Goal: Check status: Check status

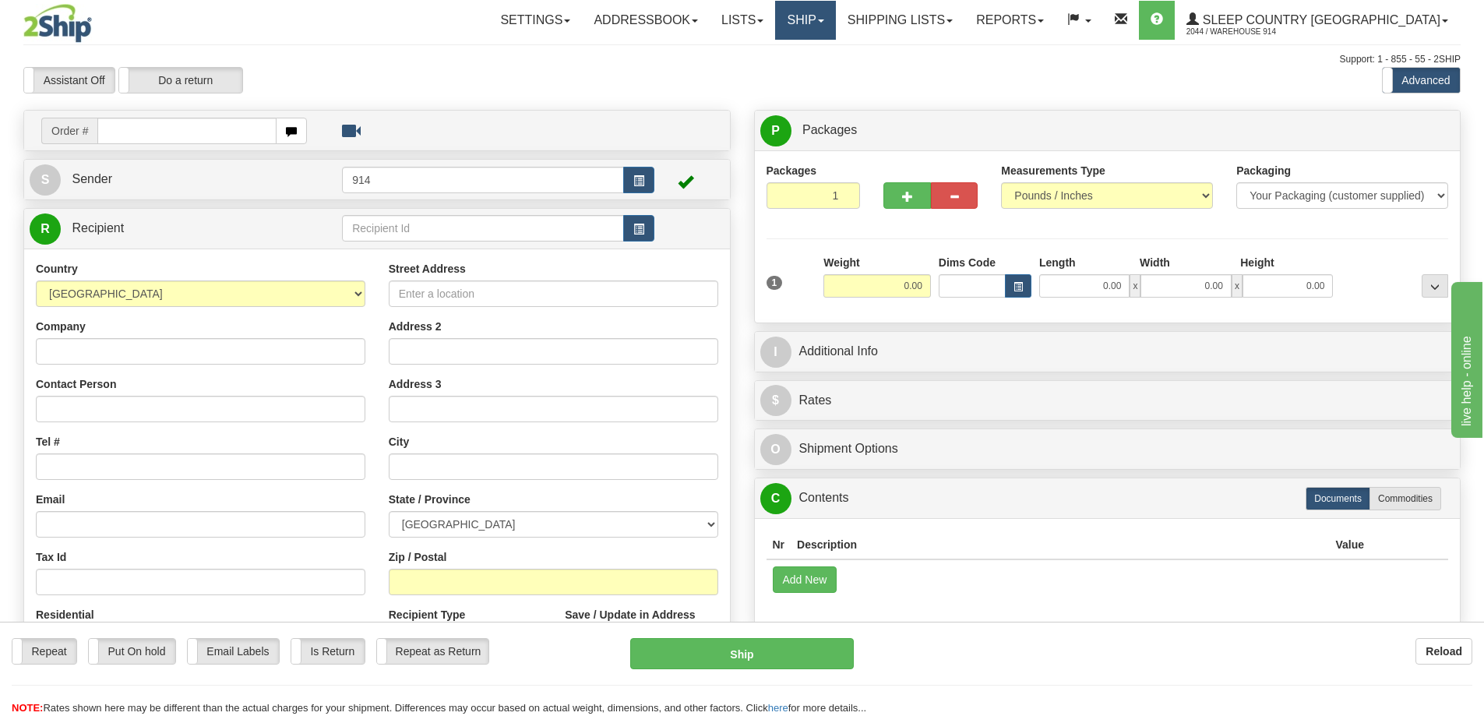
click at [835, 26] on link "Ship" at bounding box center [805, 20] width 60 height 39
click at [819, 72] on span "OnHold / Order Queue" at bounding box center [765, 75] width 110 height 12
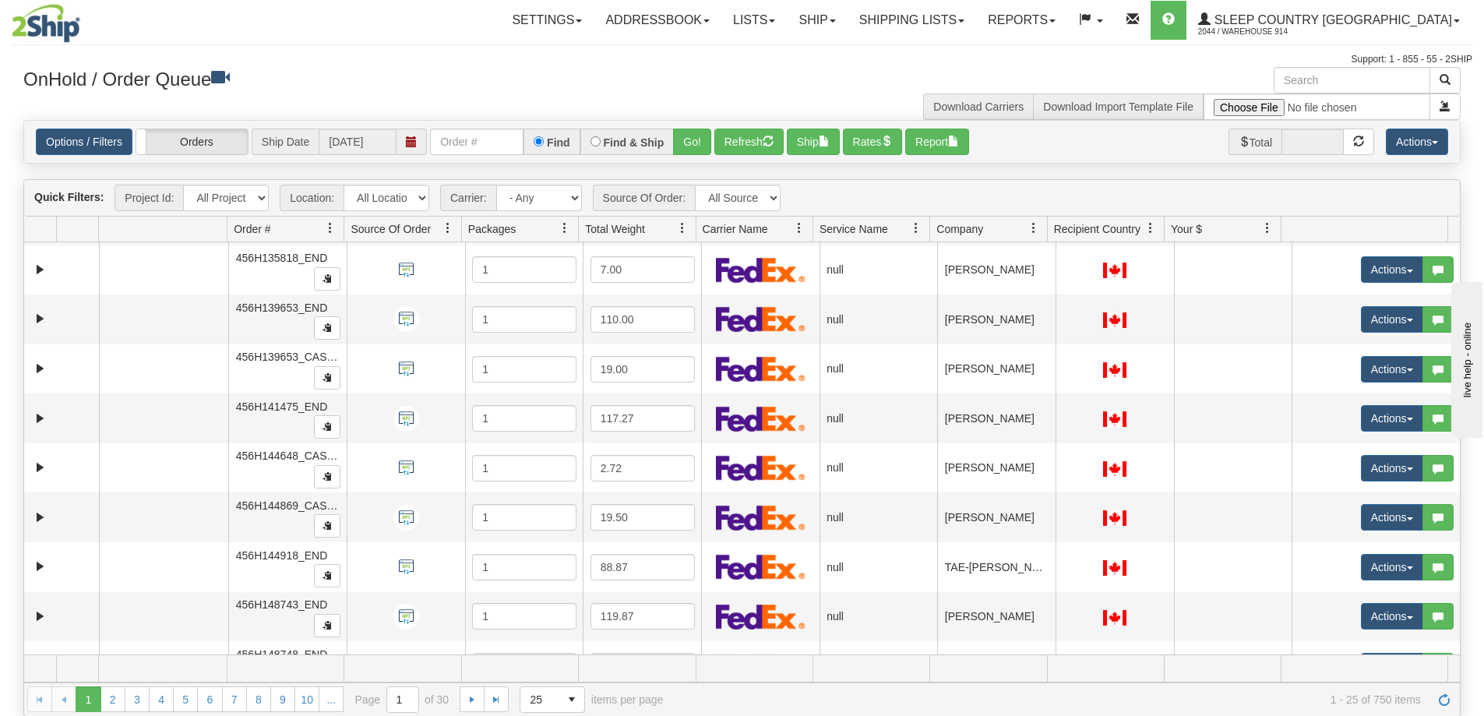
scroll to position [78, 0]
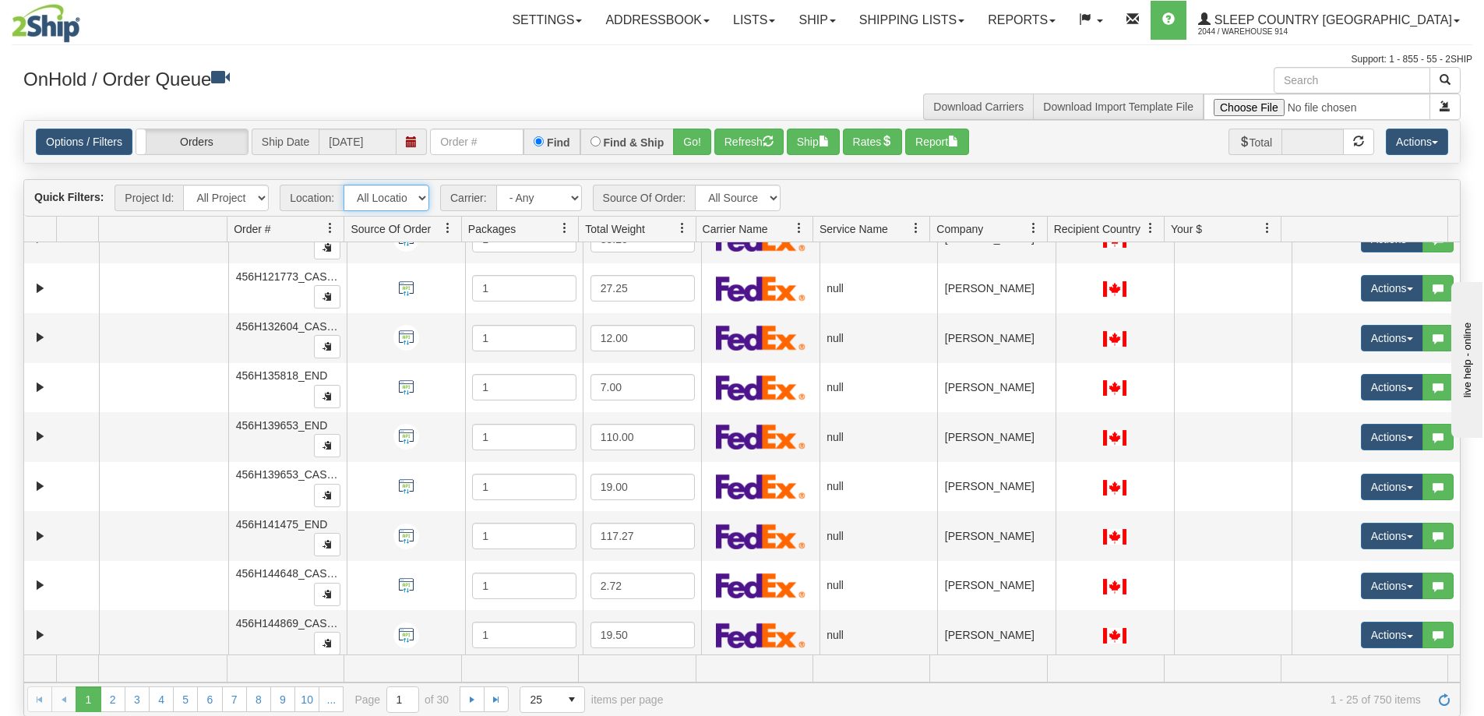
click at [425, 195] on select "All Locations 914 9009 CASPC END SLE BEDDN ZINUC" at bounding box center [386, 198] width 86 height 26
drag, startPoint x: 396, startPoint y: 204, endPoint x: 407, endPoint y: 208, distance: 11.6
click at [396, 204] on select "All Locations 914 9009 CASPC END SLE BEDDN ZINUC" at bounding box center [386, 198] width 86 height 26
select select "7603"
click at [343, 185] on select "All Locations 914 9009 CASPC END SLE BEDDN ZINUC" at bounding box center [386, 198] width 86 height 26
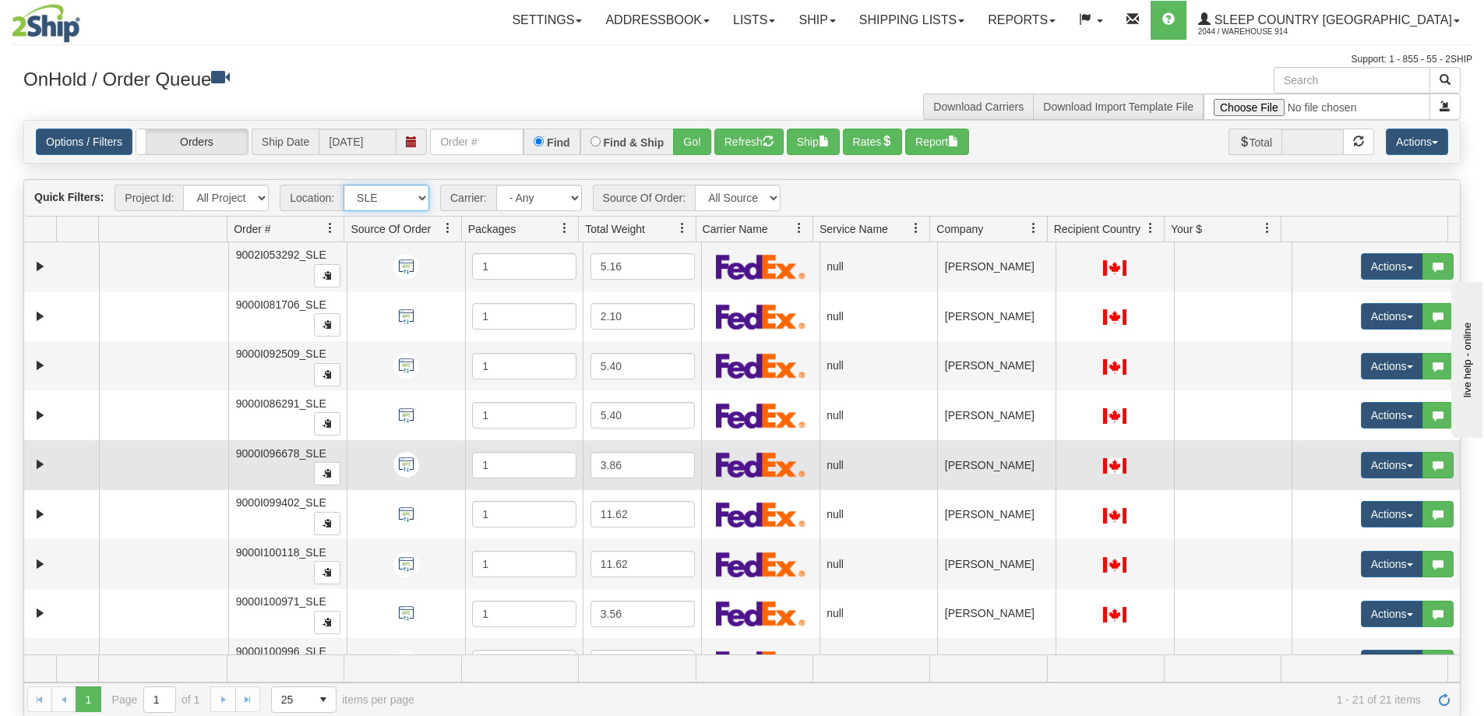
scroll to position [628, 0]
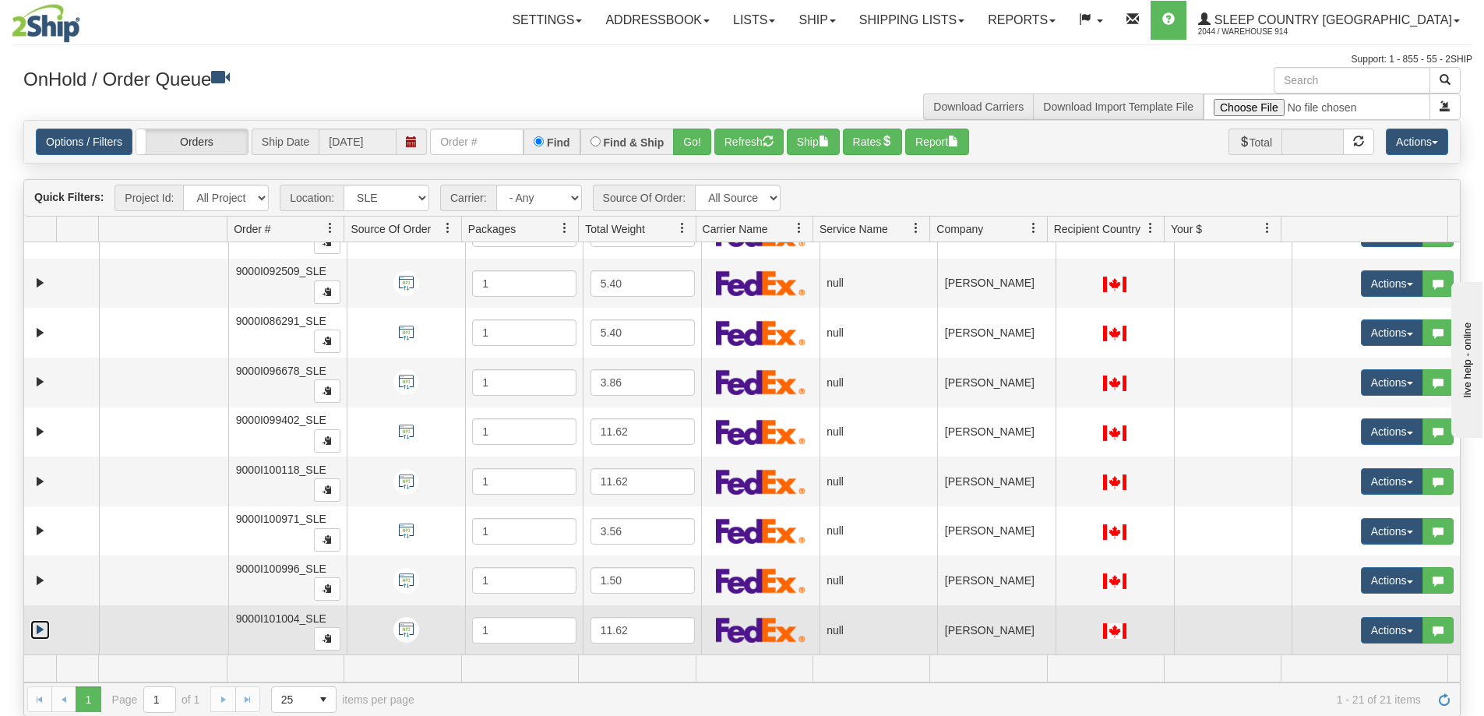
click at [40, 630] on link "Expand" at bounding box center [39, 629] width 19 height 19
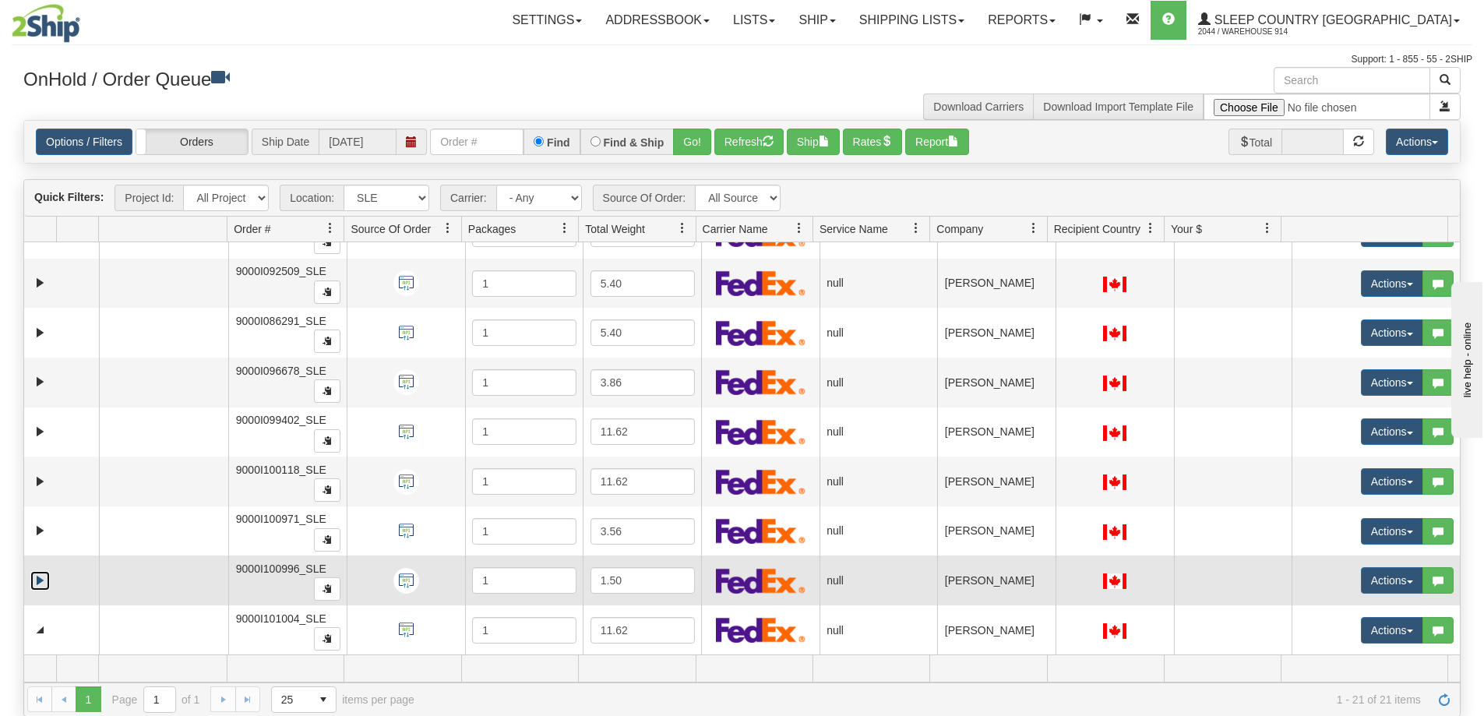
click at [39, 584] on link "Expand" at bounding box center [39, 580] width 19 height 19
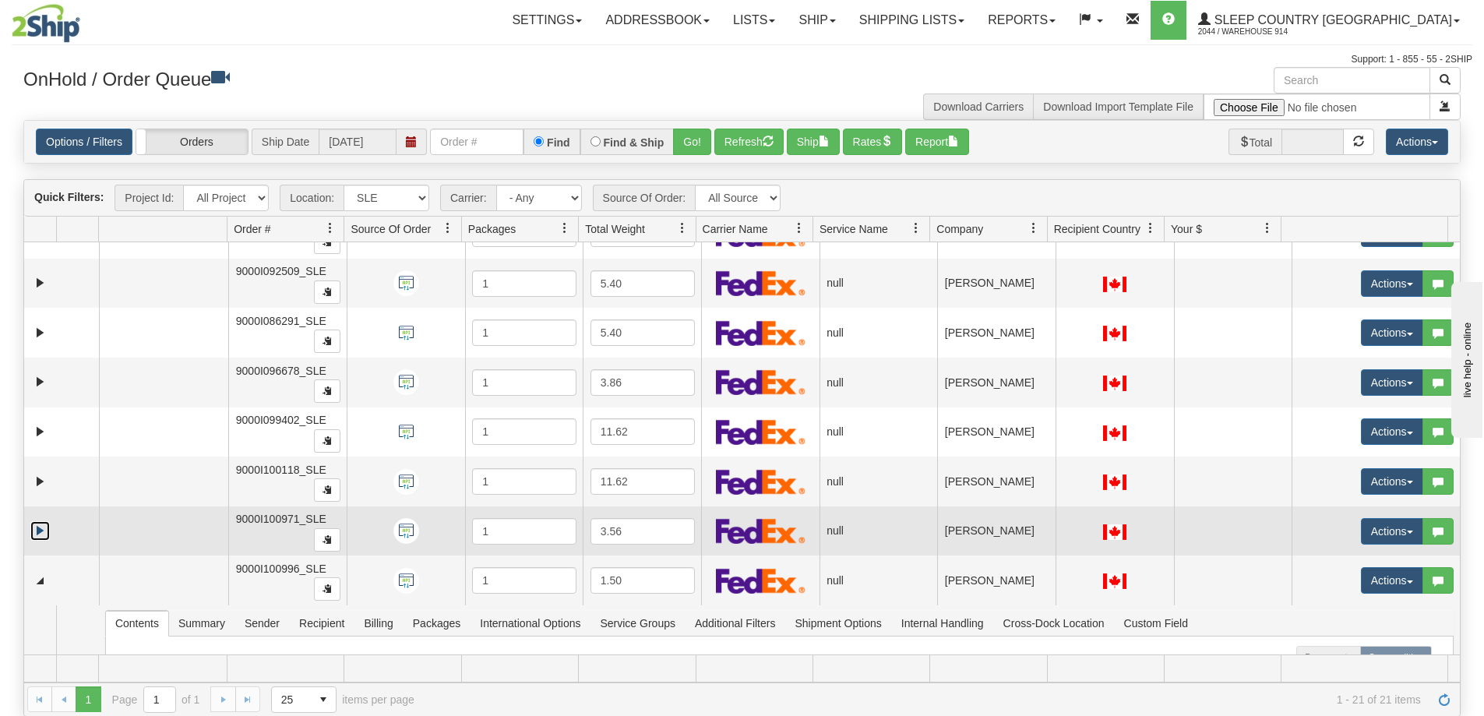
click at [38, 538] on link "Expand" at bounding box center [39, 530] width 19 height 19
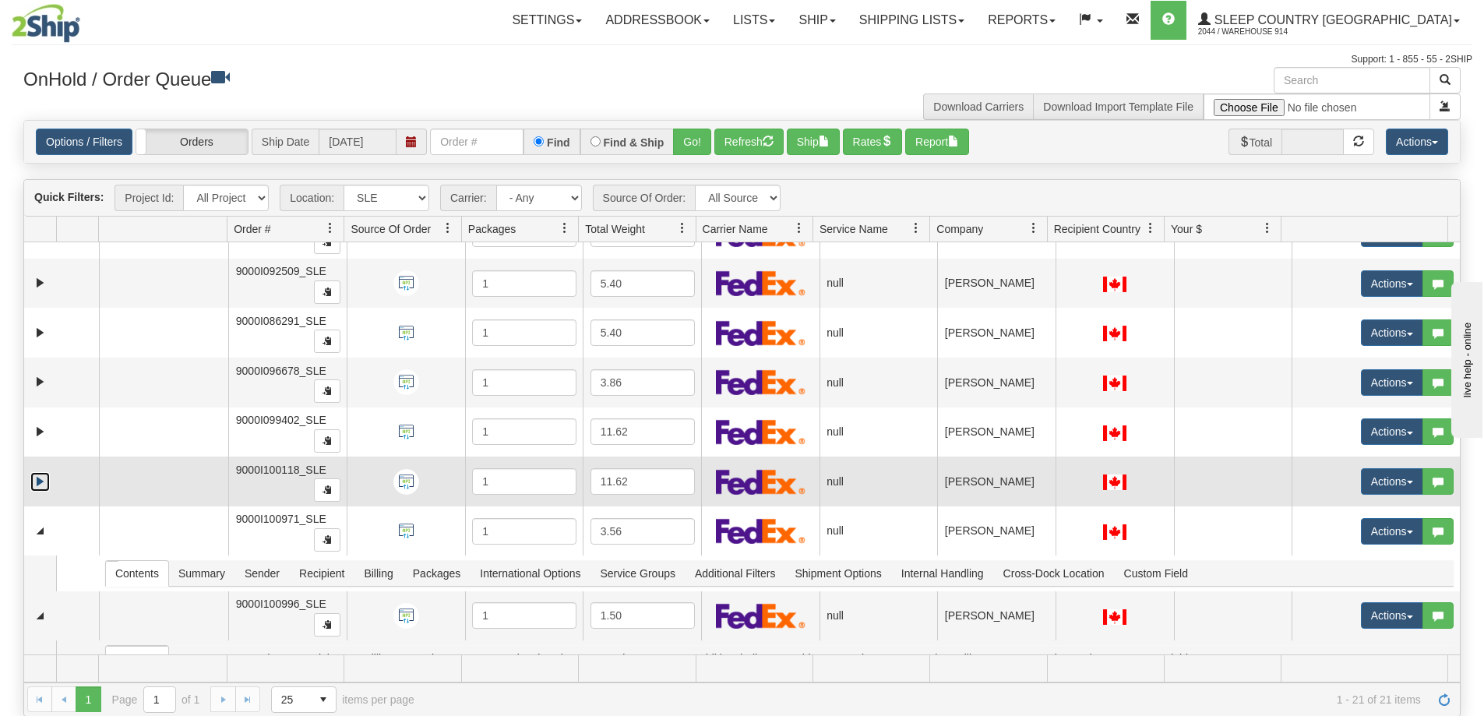
click at [37, 483] on link "Expand" at bounding box center [39, 481] width 19 height 19
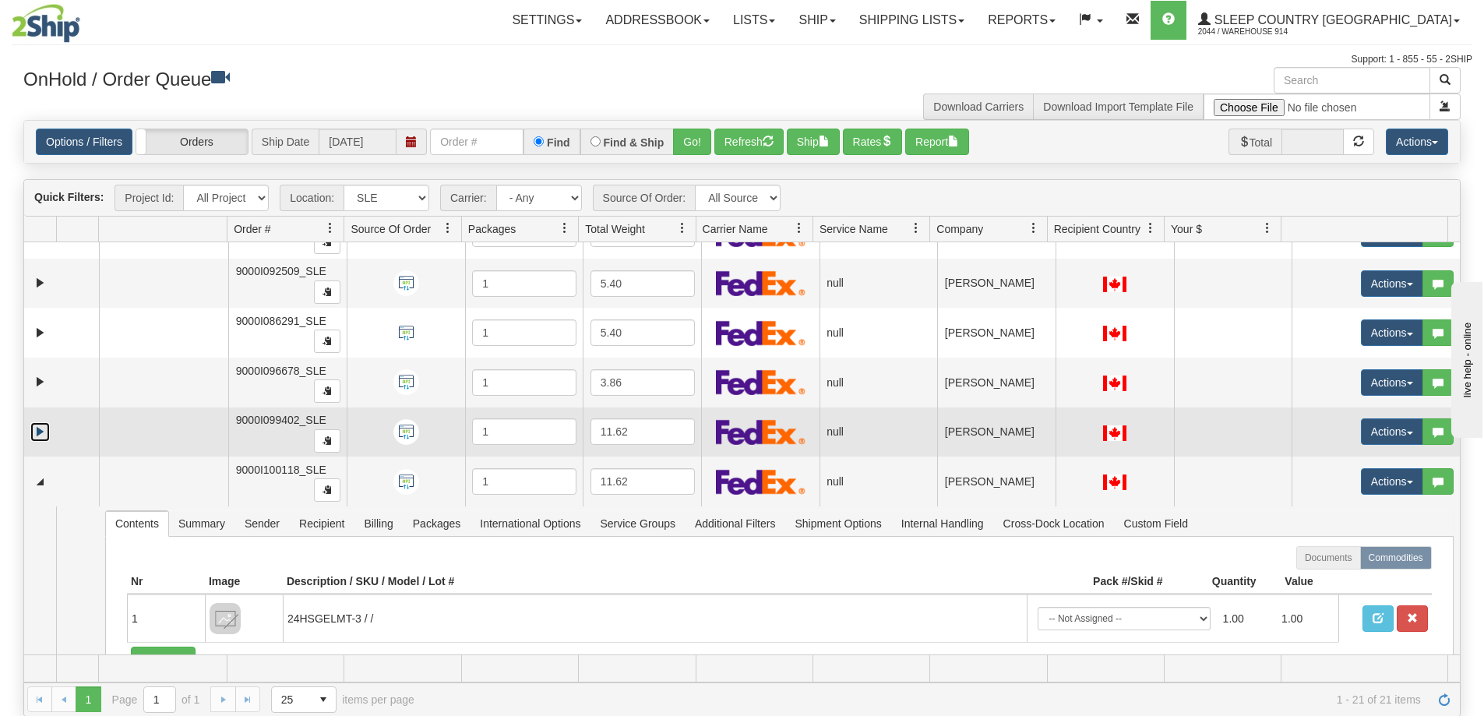
click at [41, 433] on link "Expand" at bounding box center [39, 431] width 19 height 19
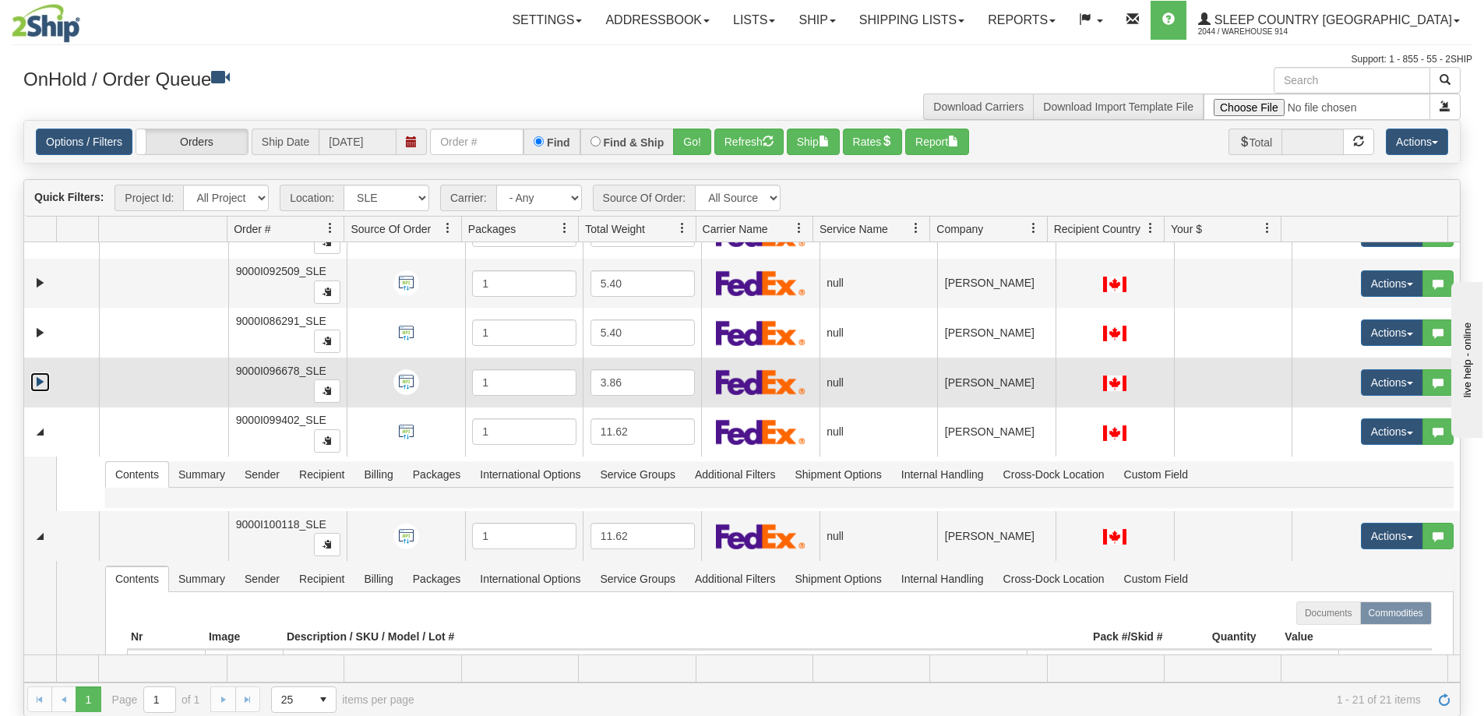
click at [44, 384] on link "Expand" at bounding box center [39, 381] width 19 height 19
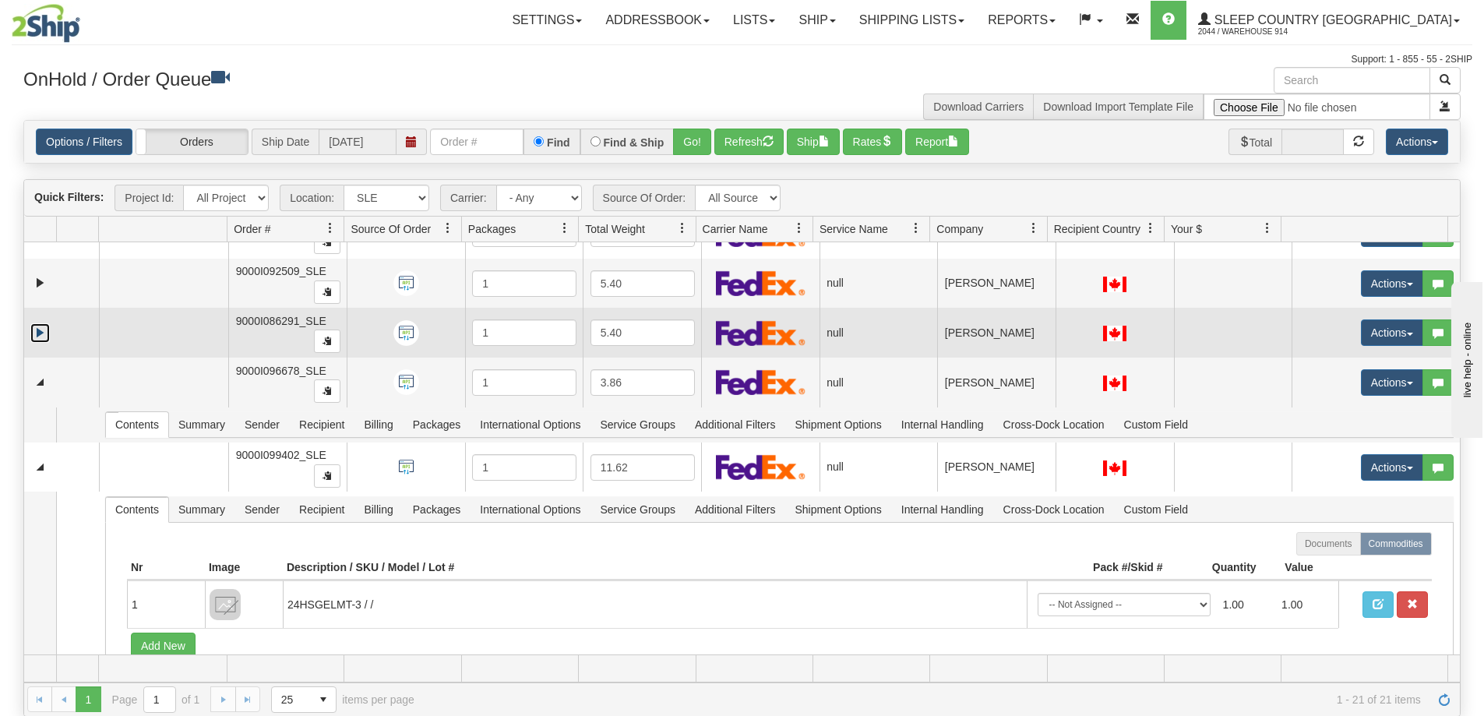
click at [48, 341] on link "Expand" at bounding box center [39, 332] width 19 height 19
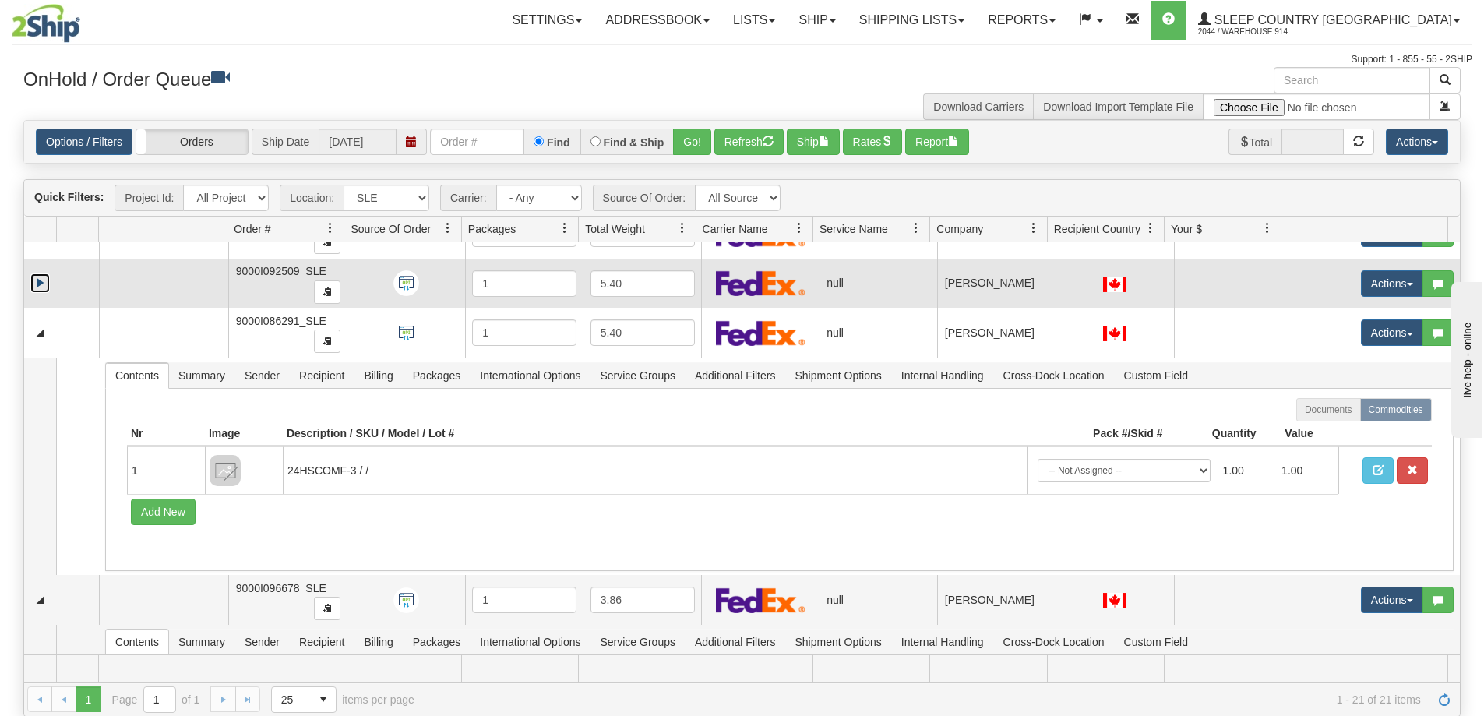
click at [41, 281] on link "Expand" at bounding box center [39, 282] width 19 height 19
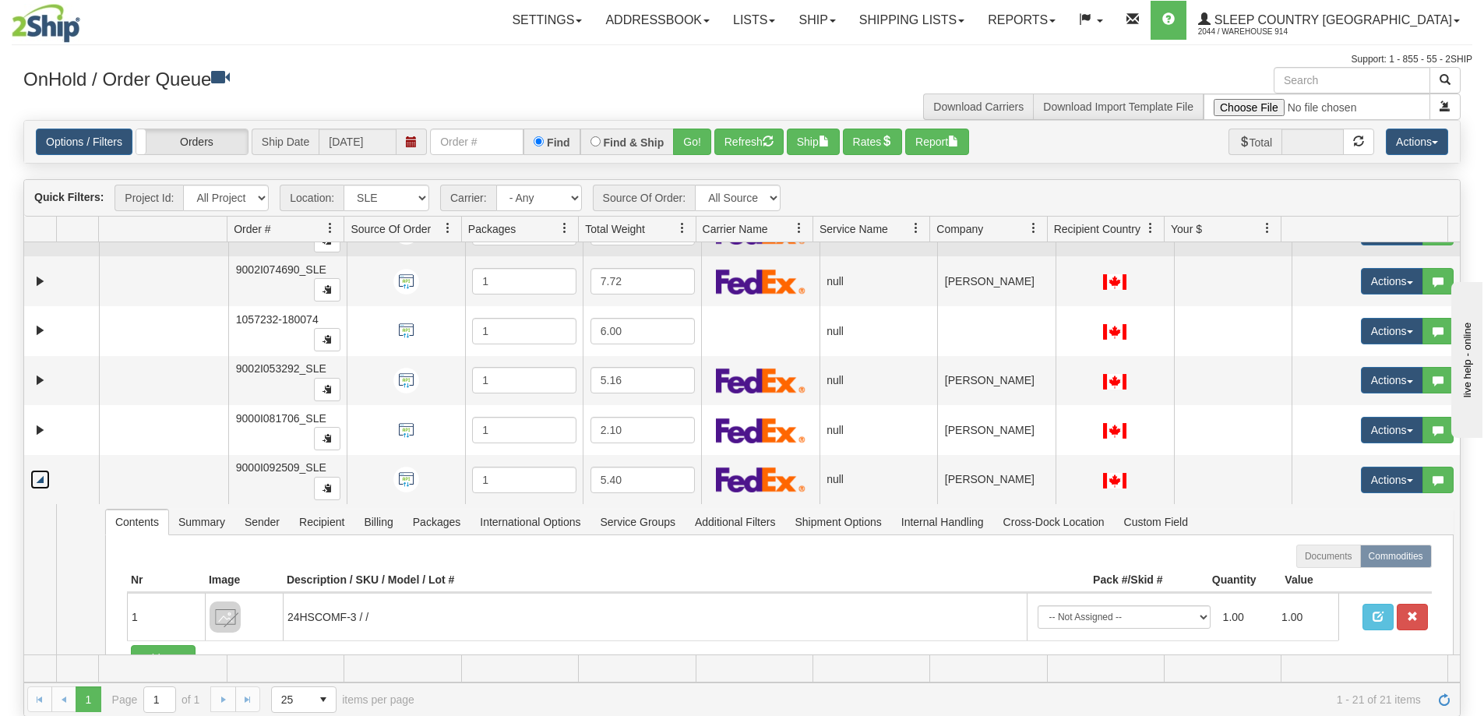
scroll to position [316, 0]
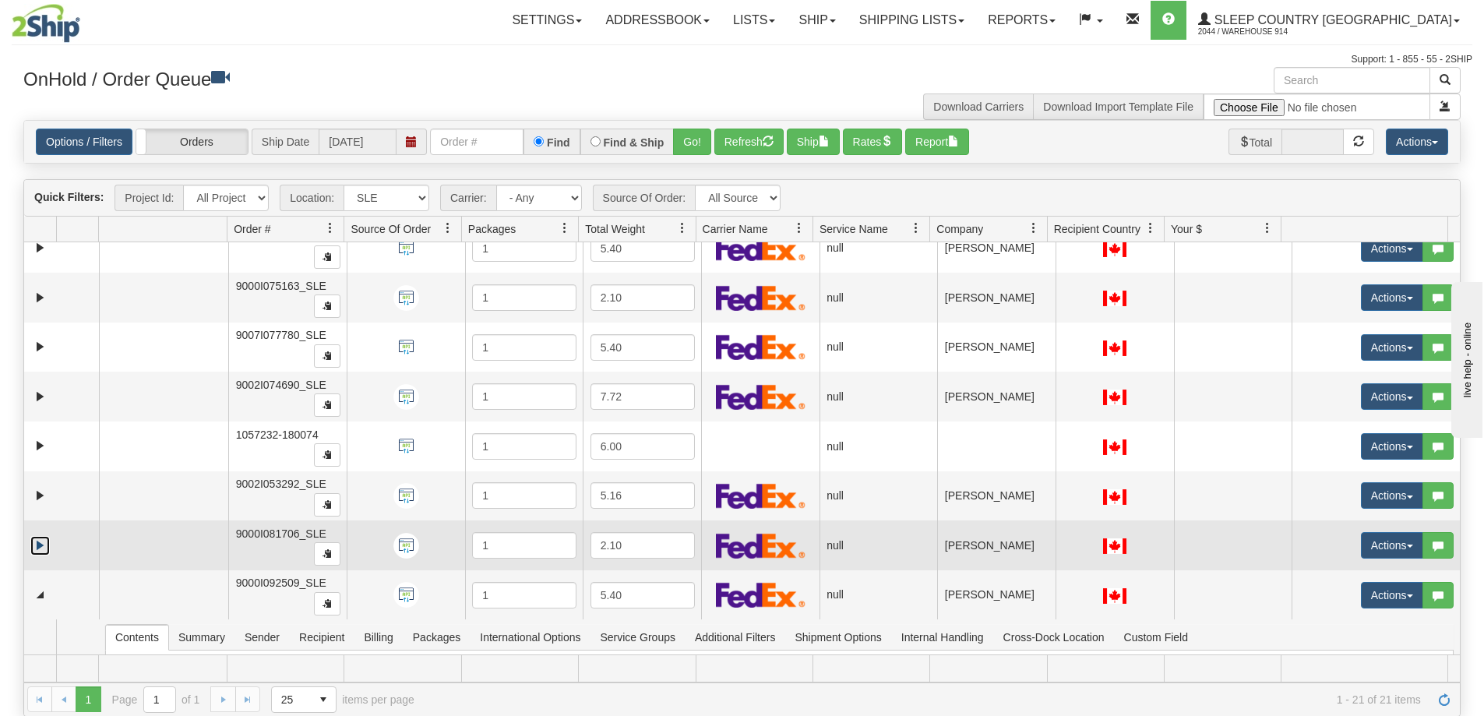
click at [36, 546] on link "Expand" at bounding box center [39, 545] width 19 height 19
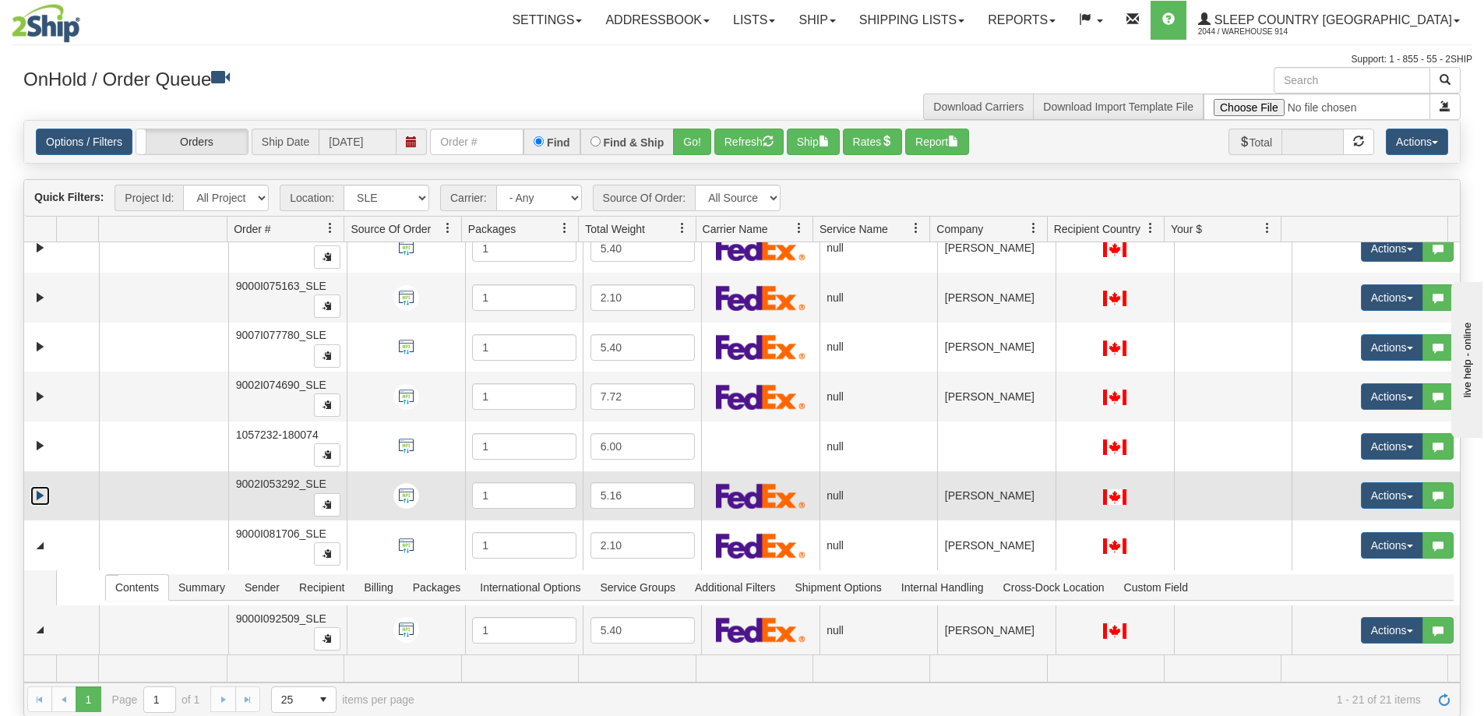
click at [35, 498] on link "Expand" at bounding box center [39, 495] width 19 height 19
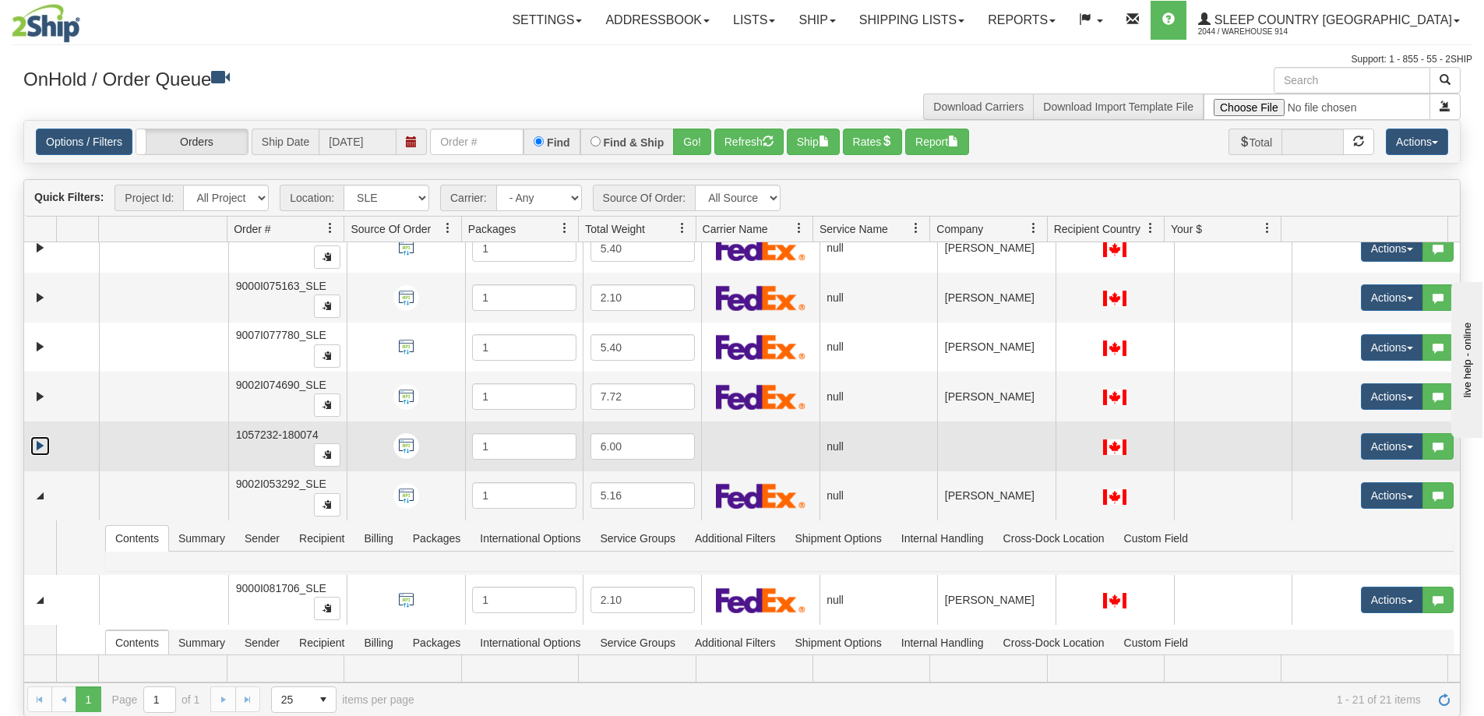
click at [38, 448] on link "Expand" at bounding box center [39, 445] width 19 height 19
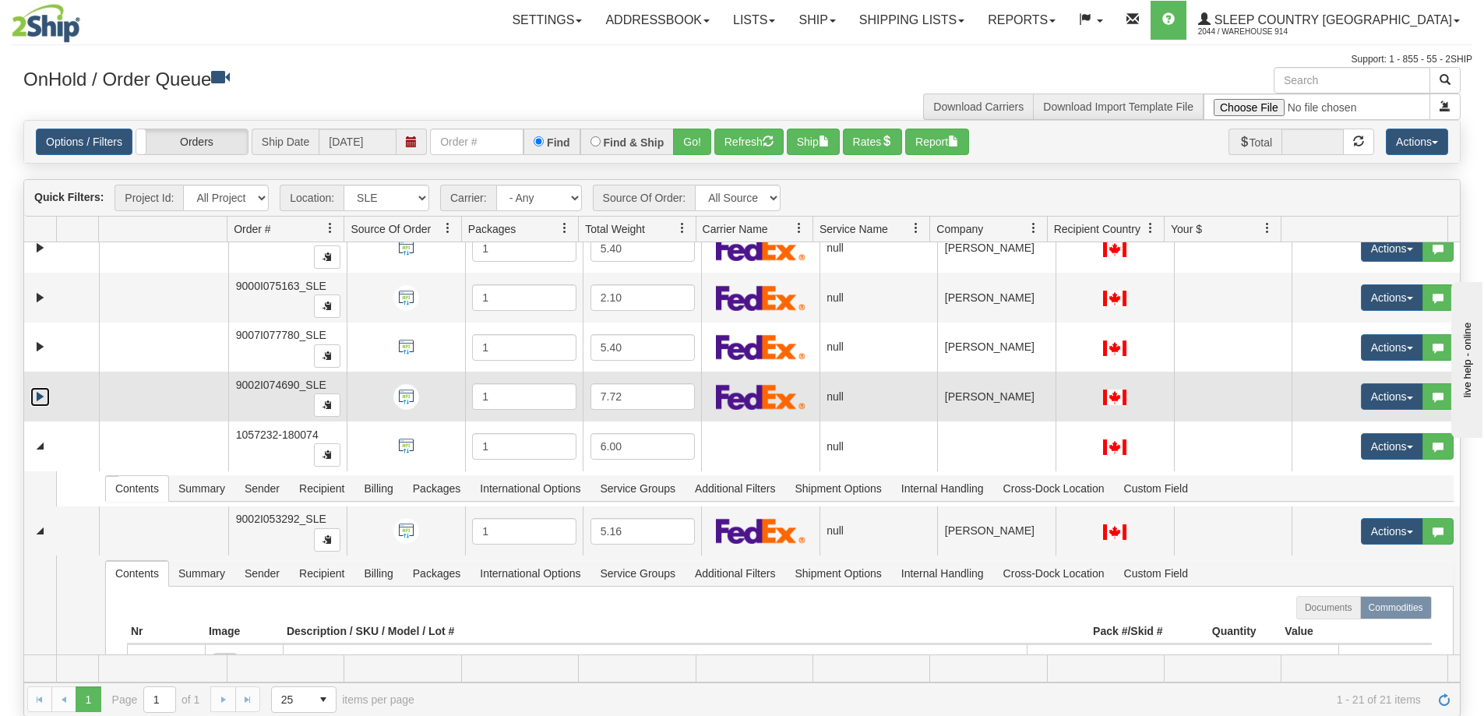
click at [35, 399] on link "Expand" at bounding box center [39, 396] width 19 height 19
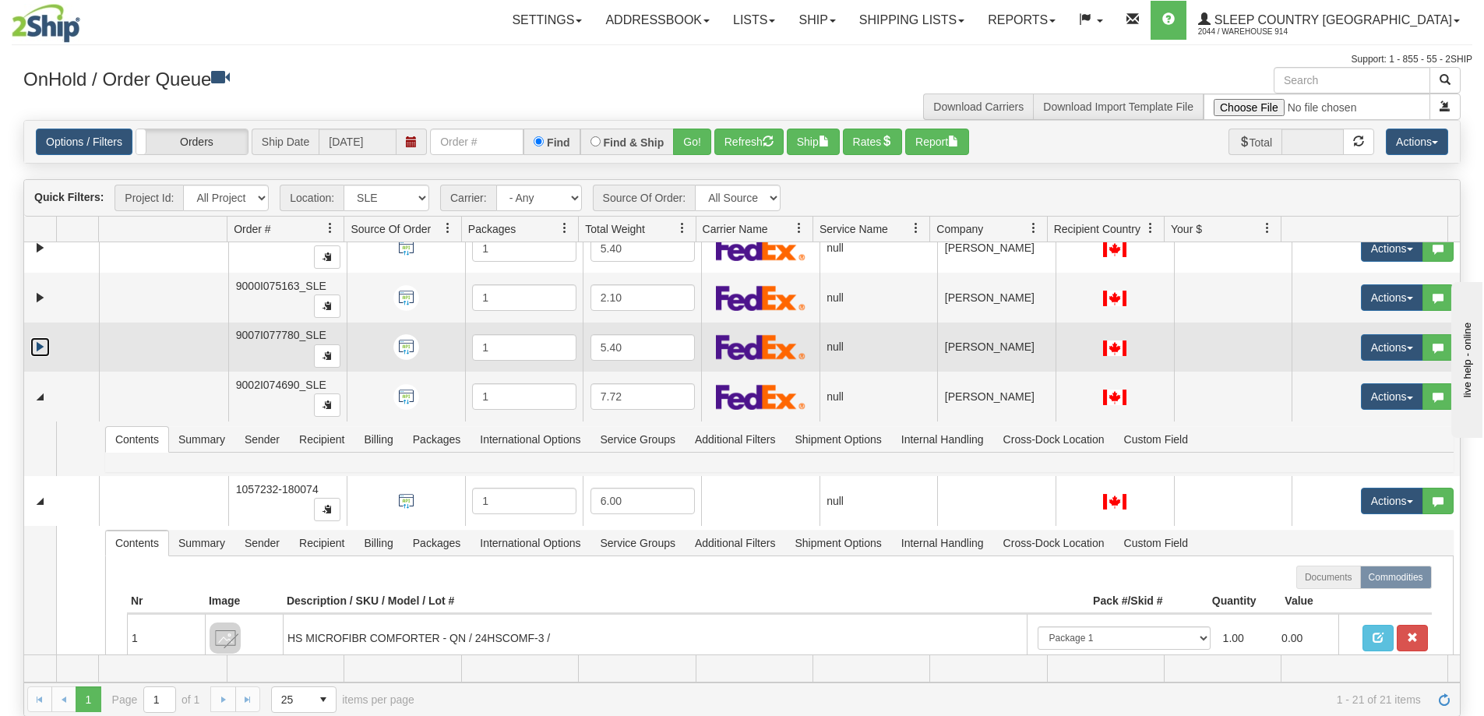
click at [42, 353] on link "Expand" at bounding box center [39, 346] width 19 height 19
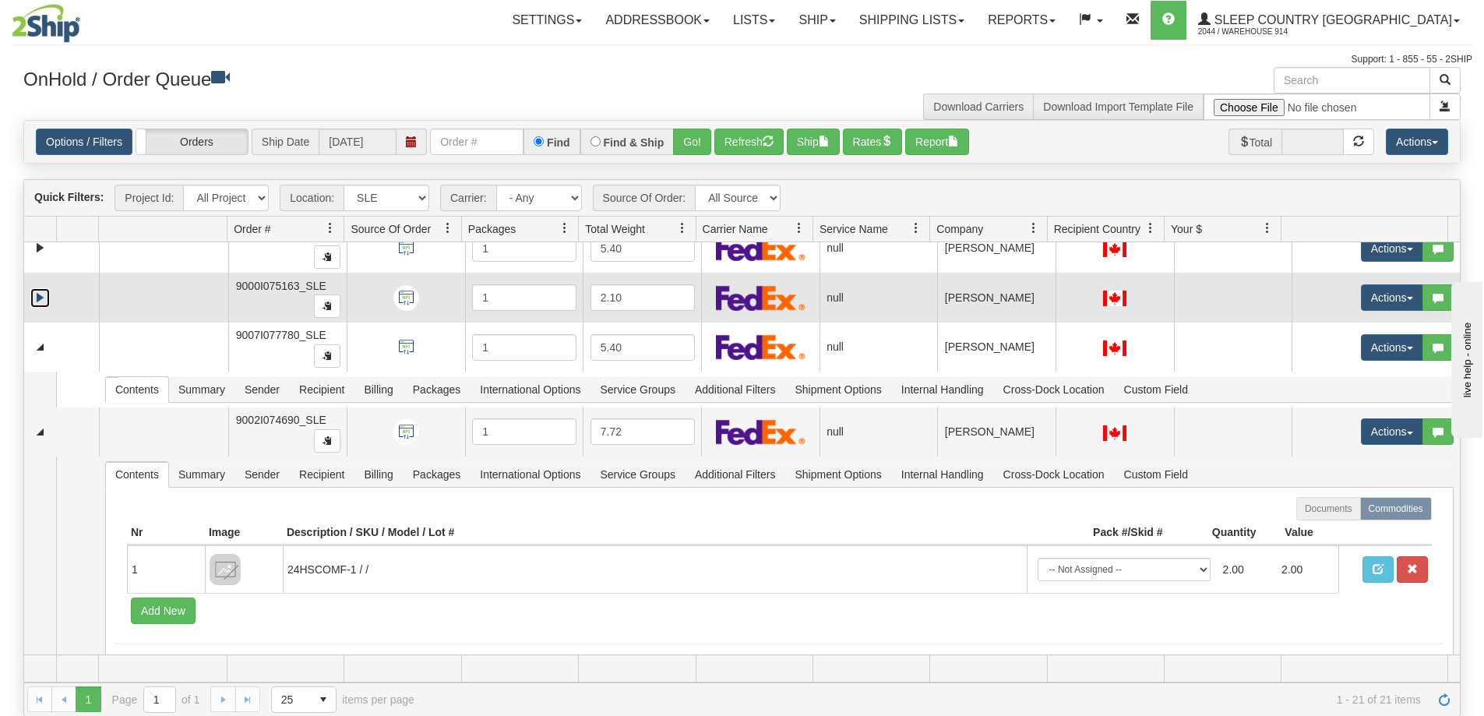
click at [38, 290] on link "Expand" at bounding box center [39, 297] width 19 height 19
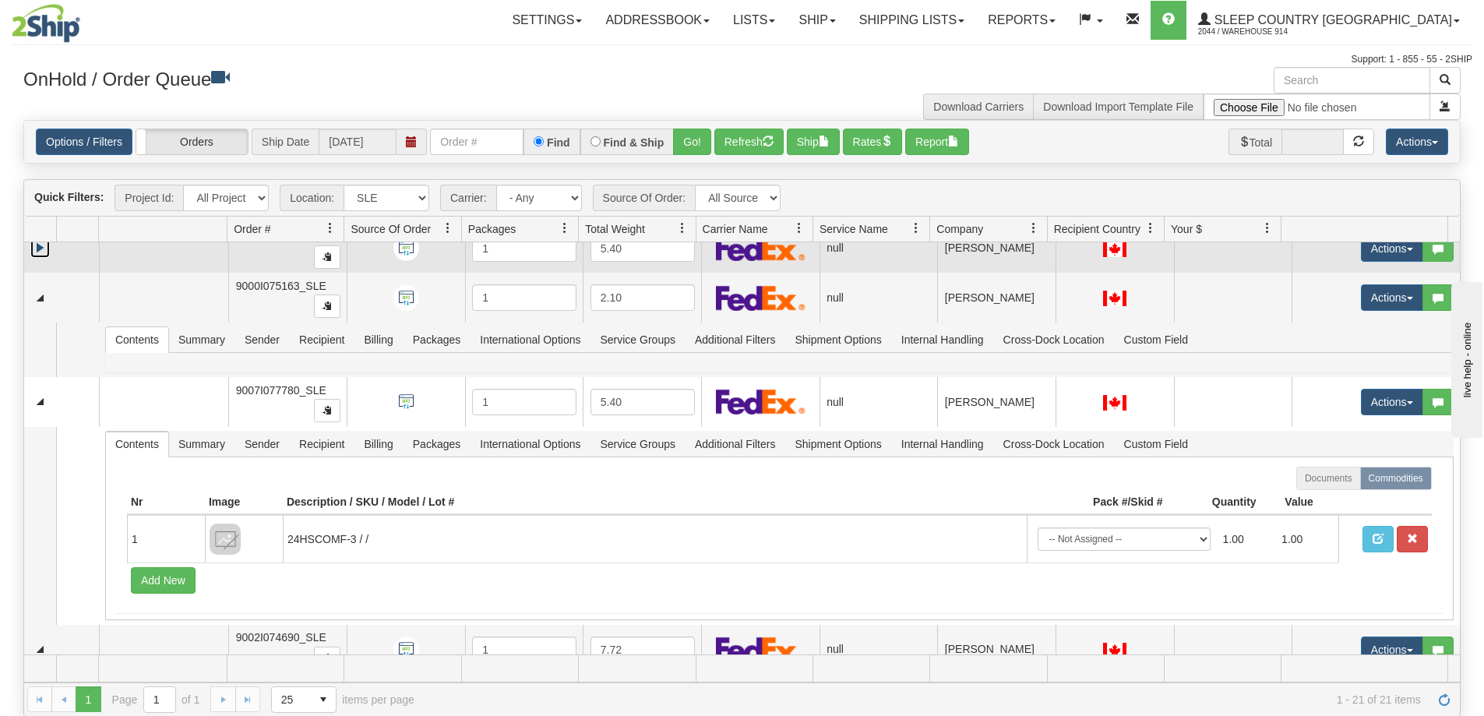
click at [45, 249] on link "Expand" at bounding box center [39, 247] width 19 height 19
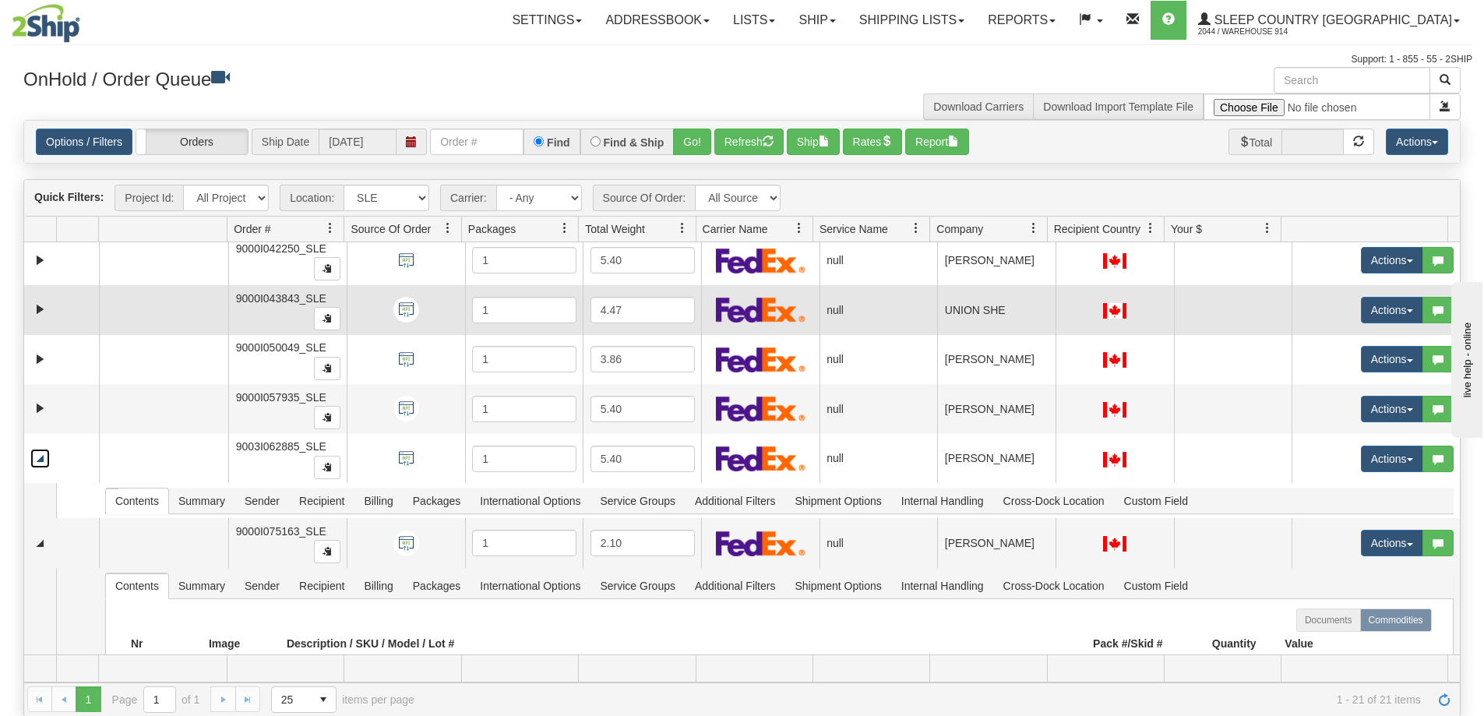
scroll to position [5, 0]
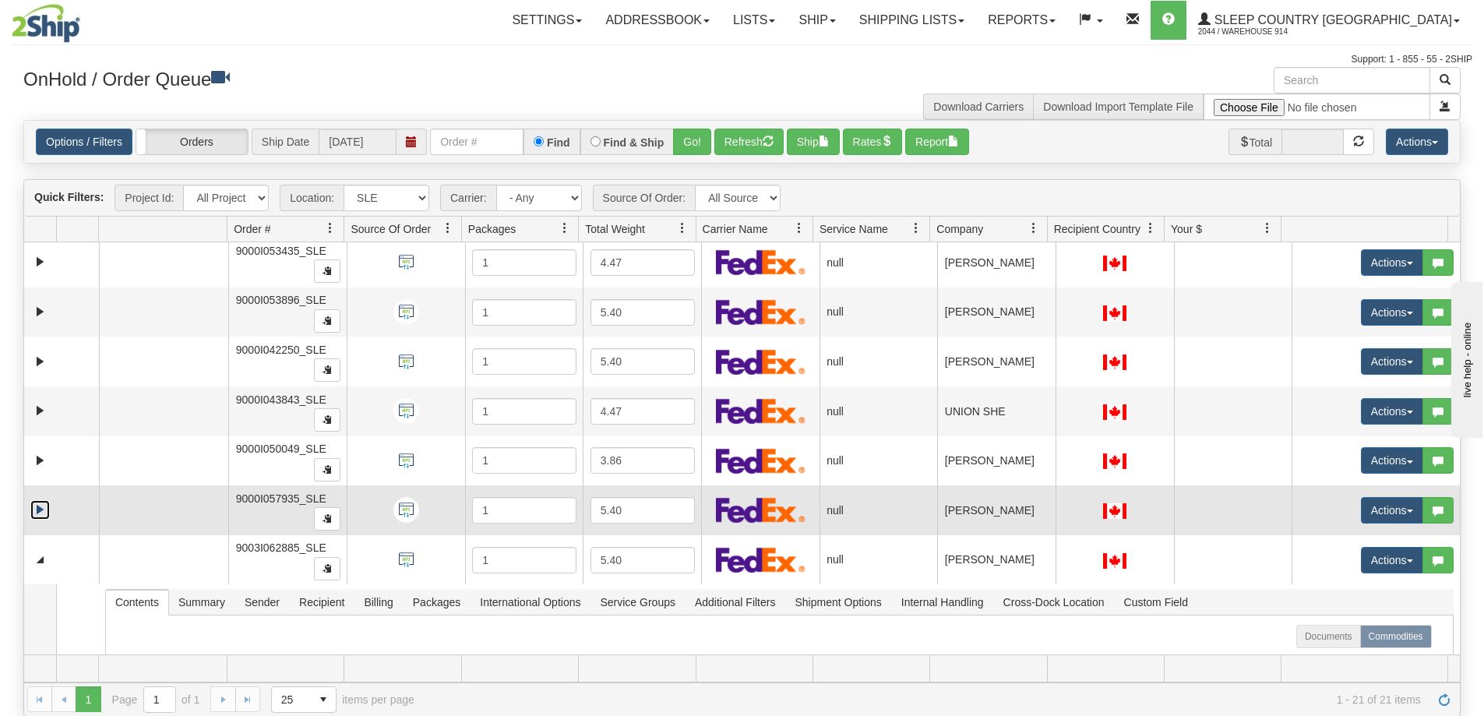
click at [48, 504] on link "Expand" at bounding box center [39, 509] width 19 height 19
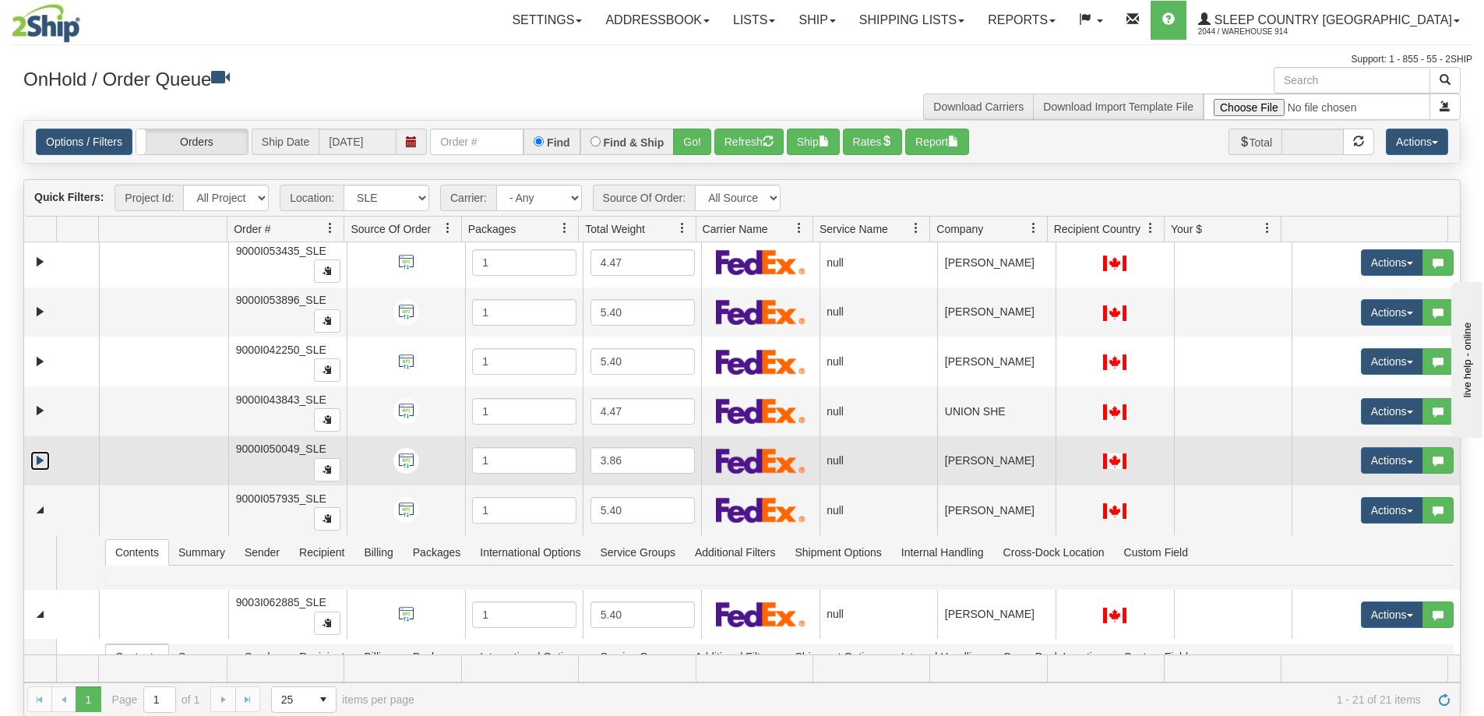
click at [36, 465] on link "Expand" at bounding box center [39, 460] width 19 height 19
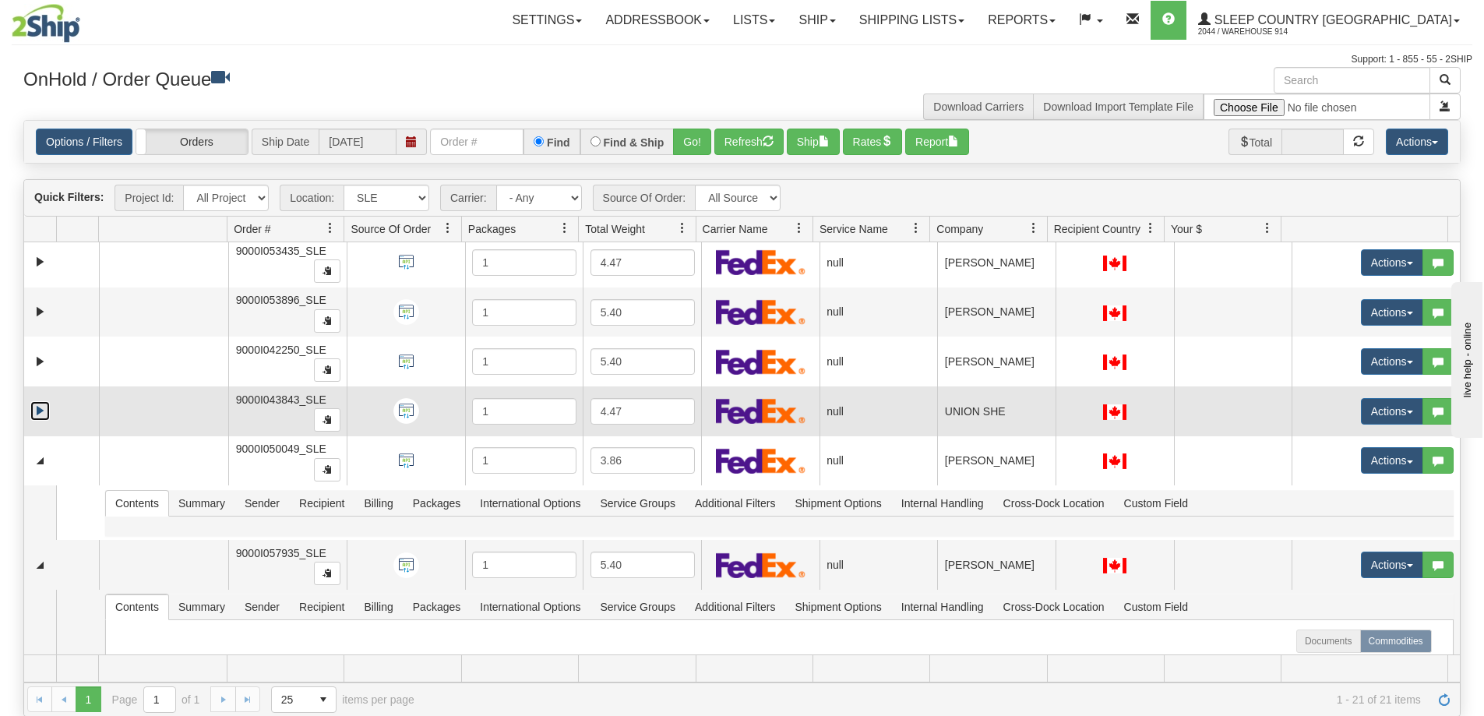
click at [35, 413] on link "Expand" at bounding box center [39, 410] width 19 height 19
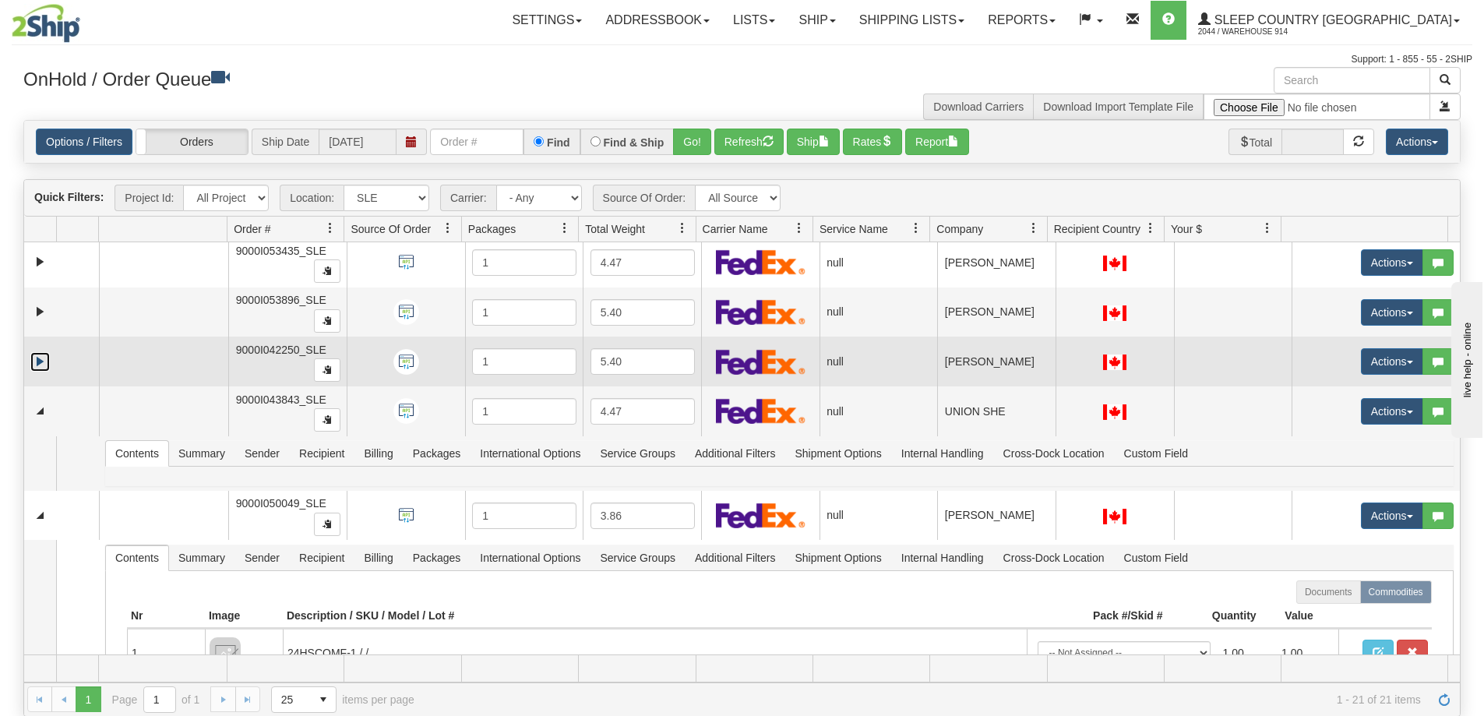
click at [41, 362] on link "Expand" at bounding box center [39, 361] width 19 height 19
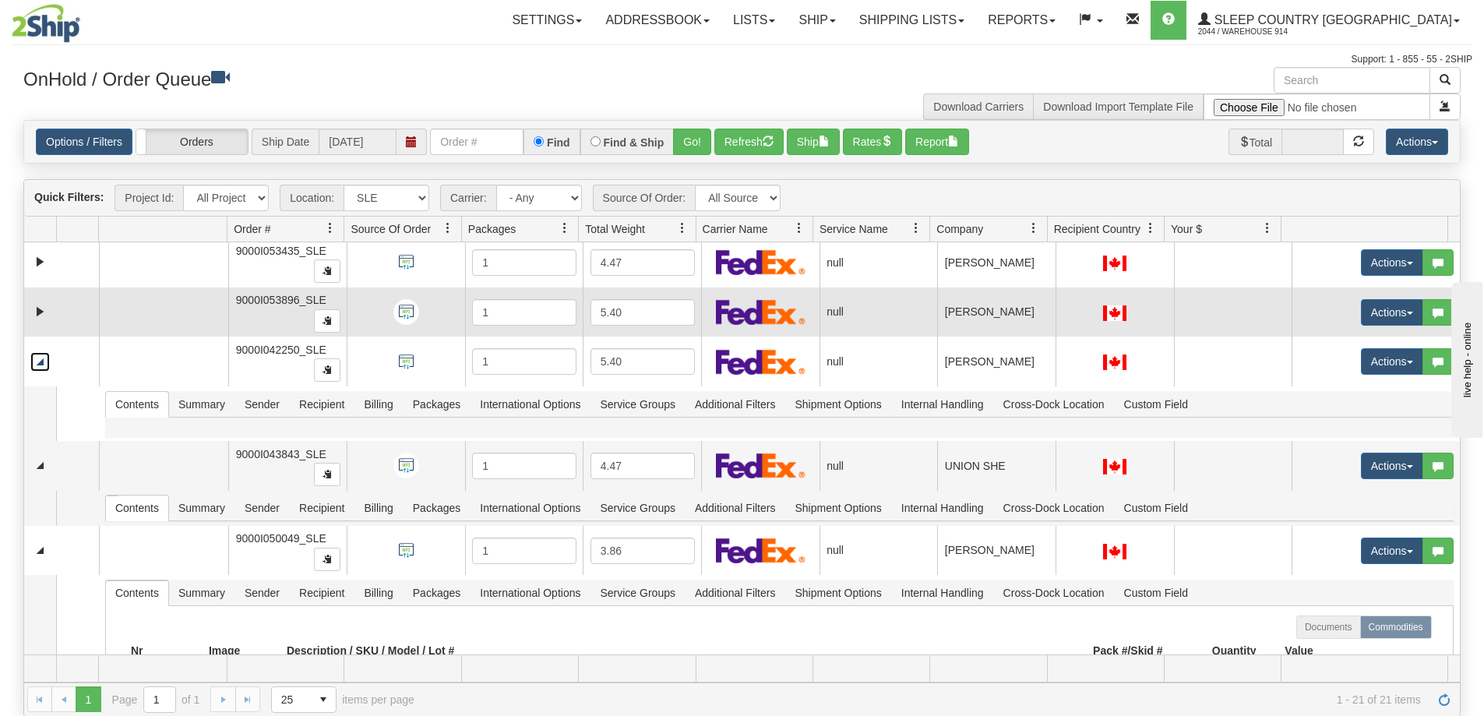
click at [41, 324] on td at bounding box center [61, 312] width 75 height 50
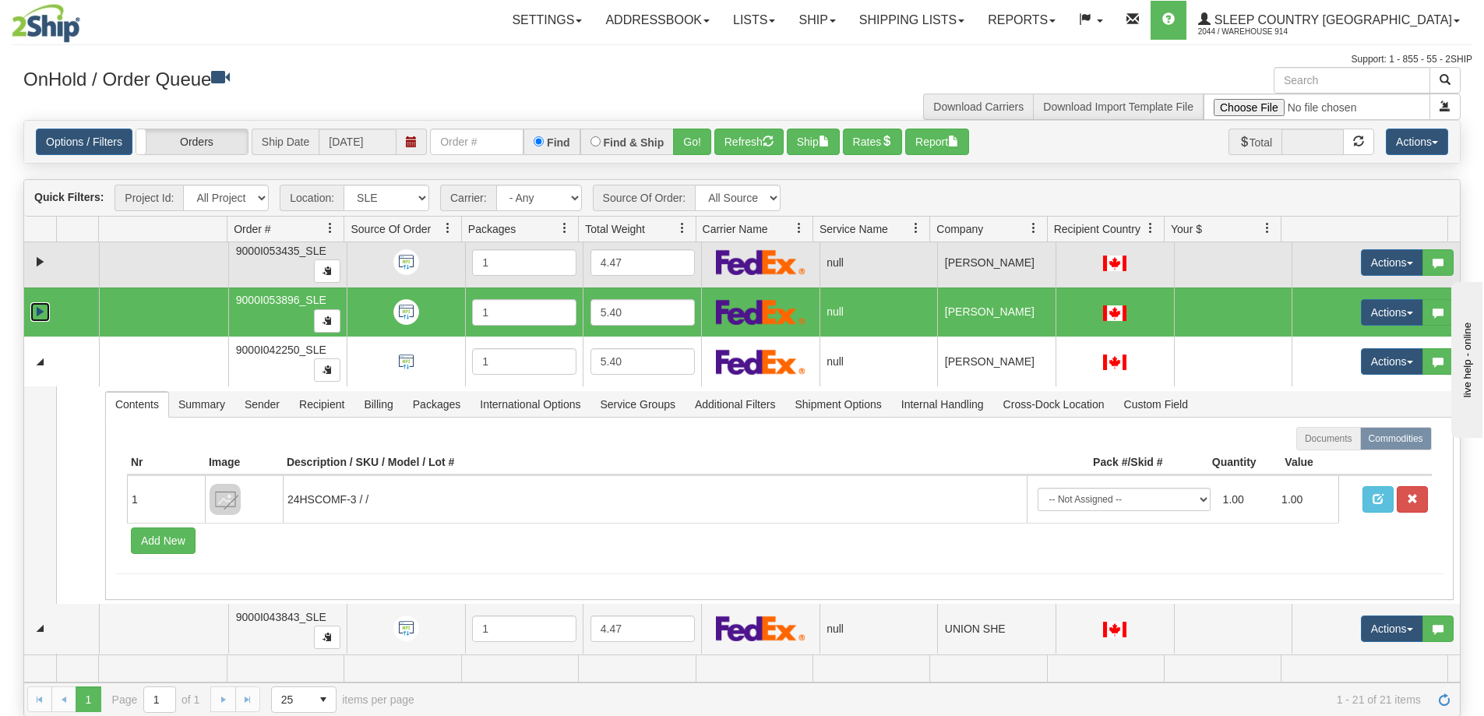
click at [41, 305] on link "Expand" at bounding box center [39, 311] width 19 height 19
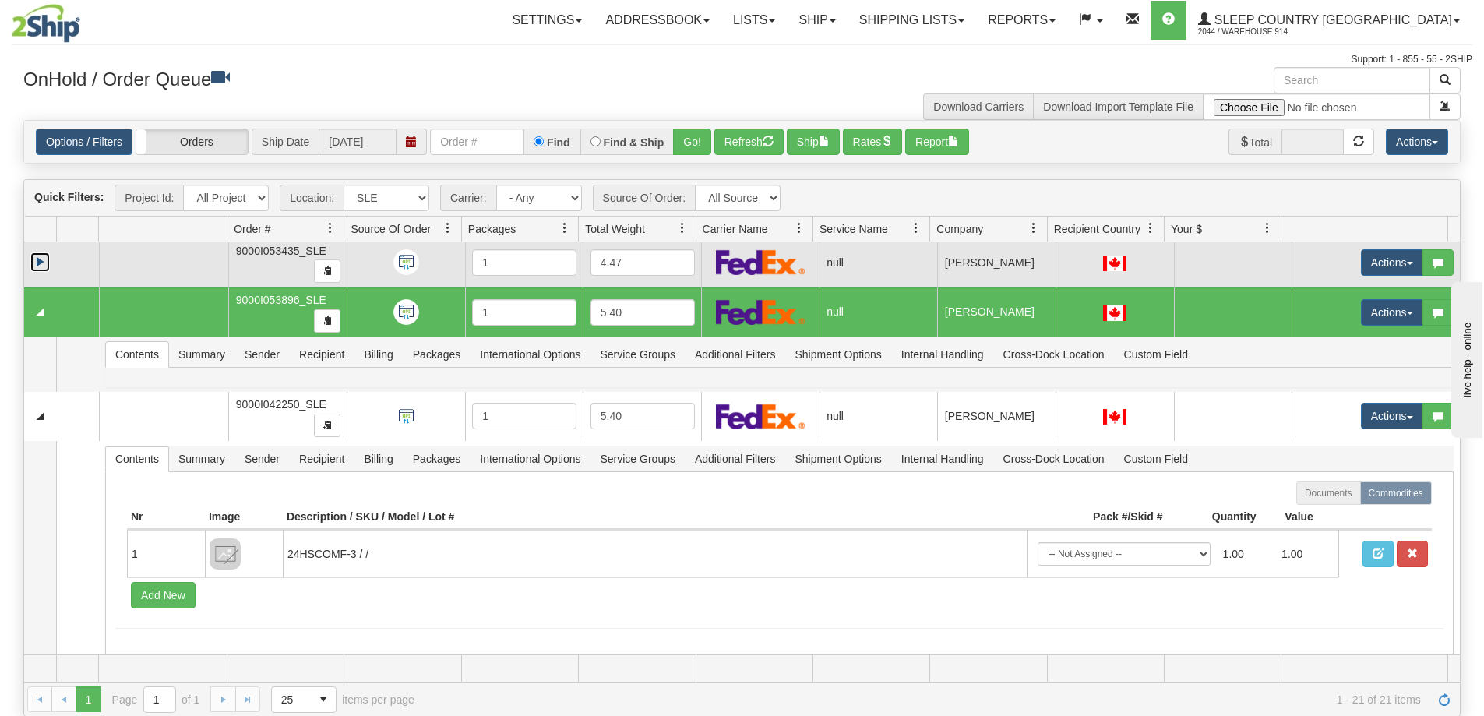
drag, startPoint x: 43, startPoint y: 253, endPoint x: 44, endPoint y: 263, distance: 10.2
click at [42, 255] on link "Expand" at bounding box center [39, 261] width 19 height 19
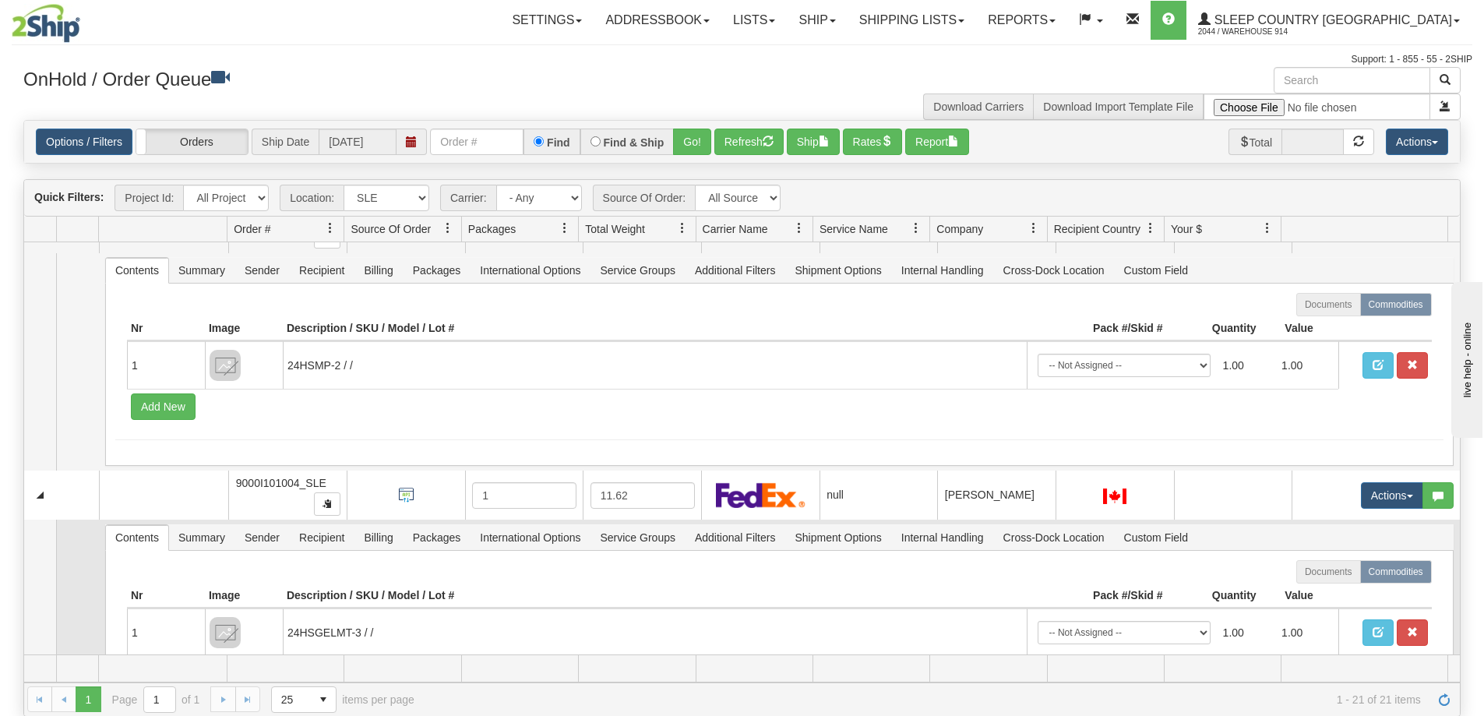
scroll to position [5242, 0]
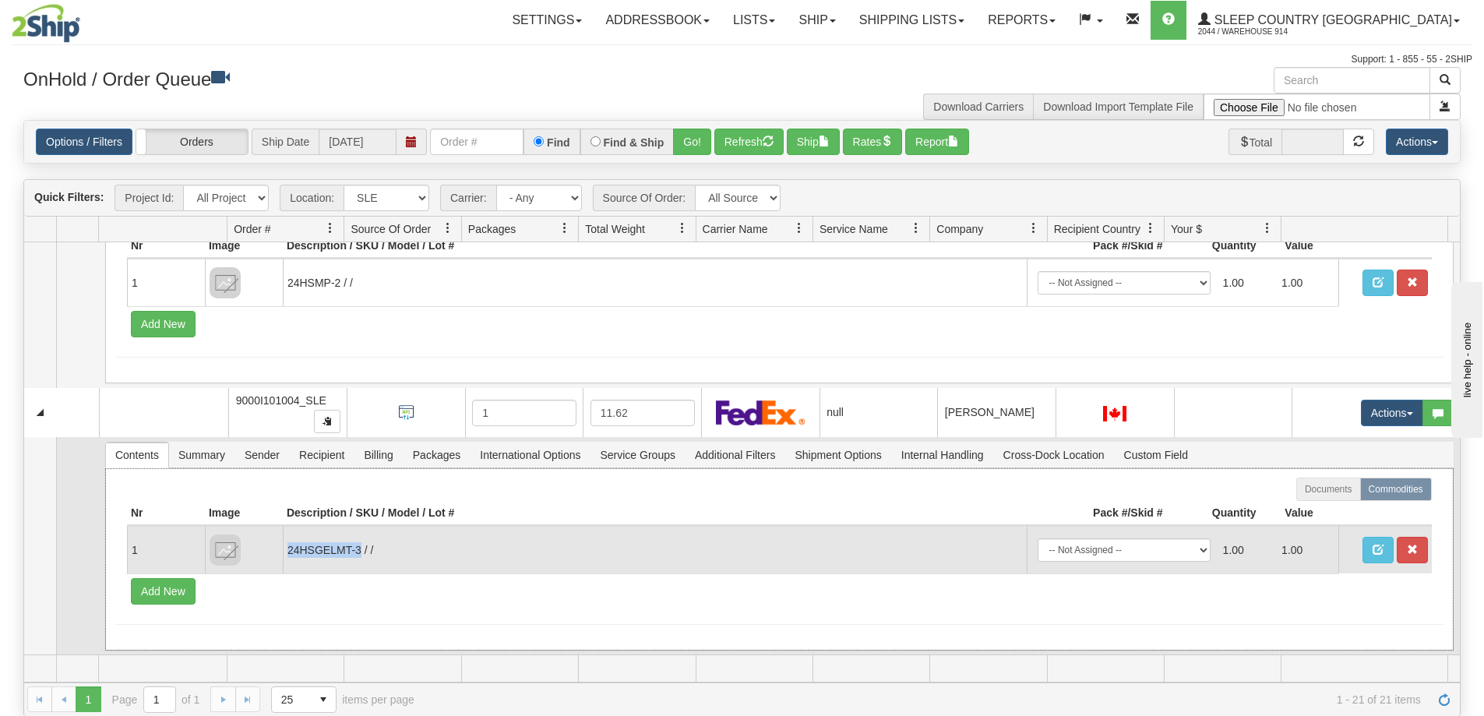
drag, startPoint x: 360, startPoint y: 551, endPoint x: 285, endPoint y: 554, distance: 74.8
click at [285, 554] on td "24HSGELMT-3 / /" at bounding box center [655, 550] width 744 height 48
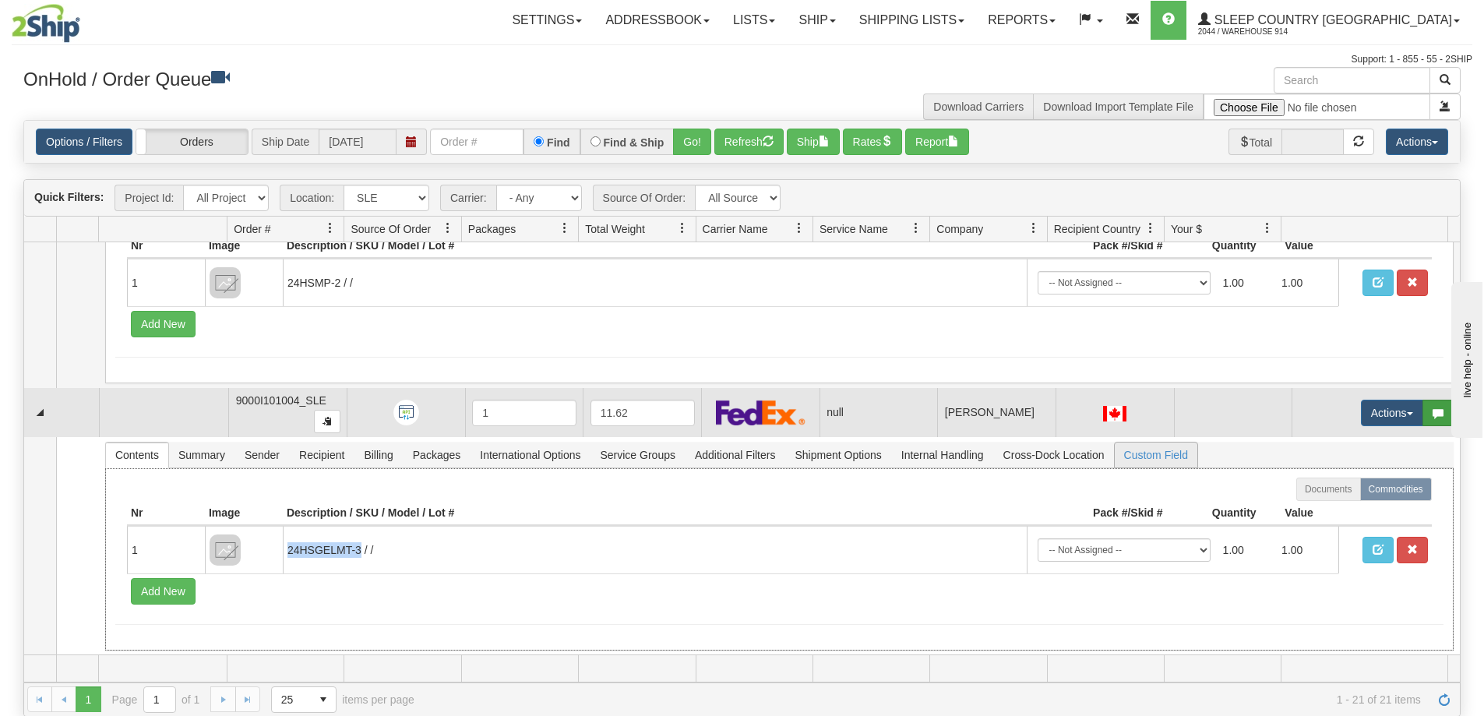
copy td "24HSGELMT-3"
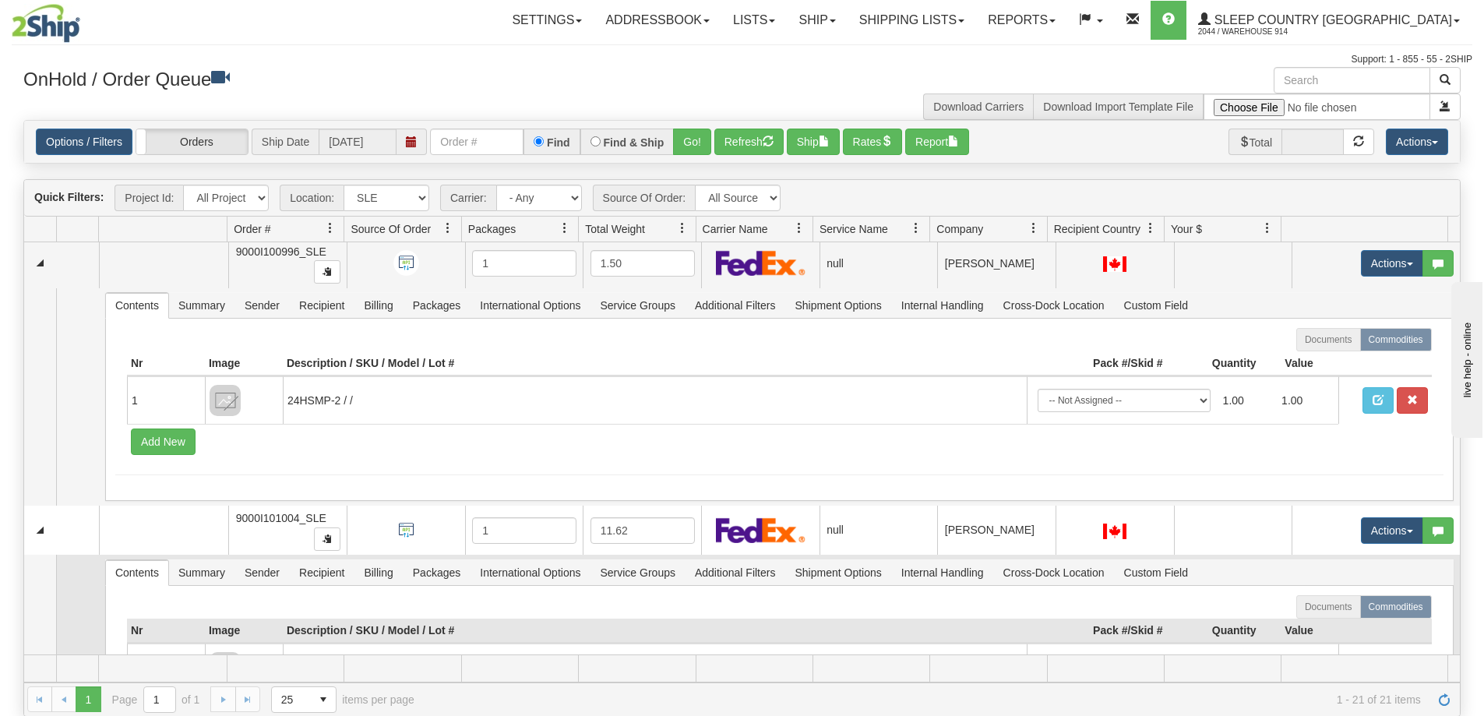
scroll to position [5086, 0]
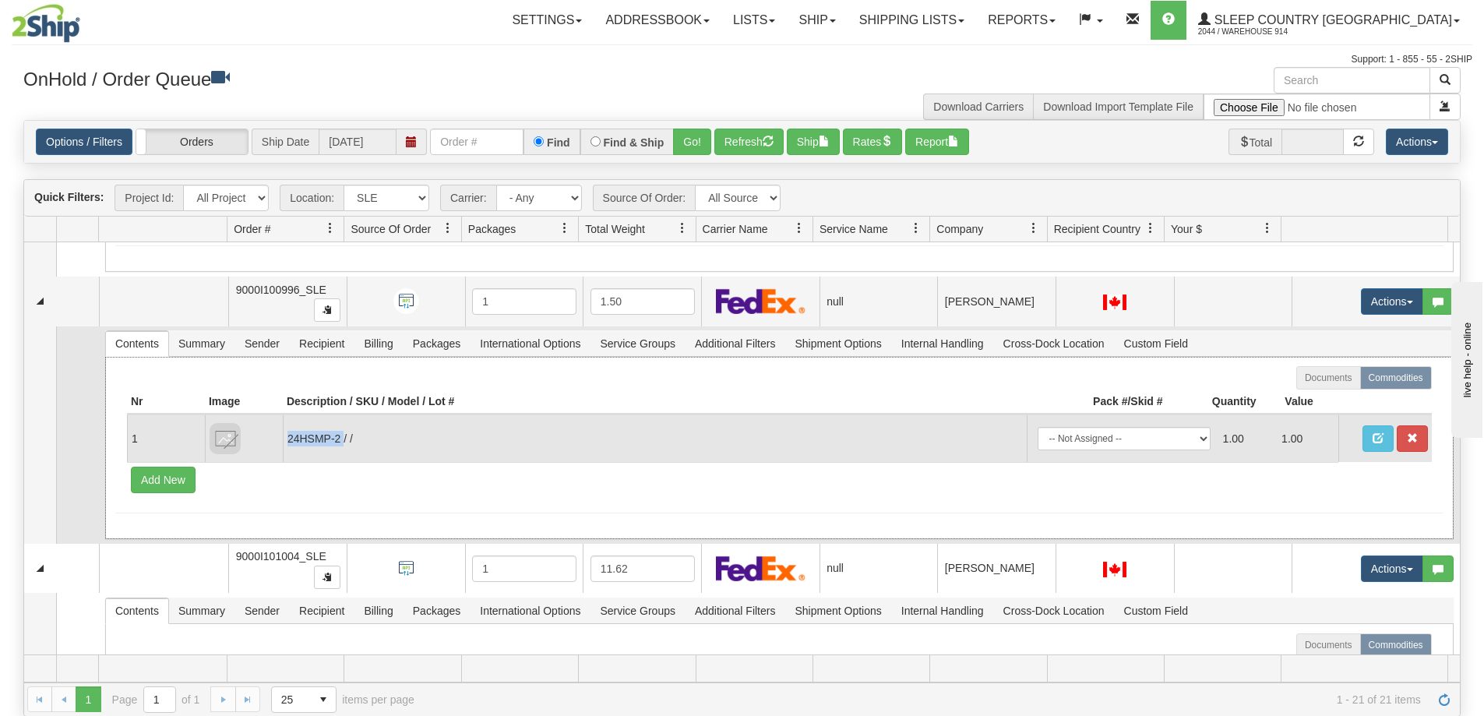
drag, startPoint x: 339, startPoint y: 444, endPoint x: 287, endPoint y: 442, distance: 51.5
click at [287, 442] on td "24HSMP-2 / /" at bounding box center [655, 438] width 744 height 48
